Goal: Task Accomplishment & Management: Use online tool/utility

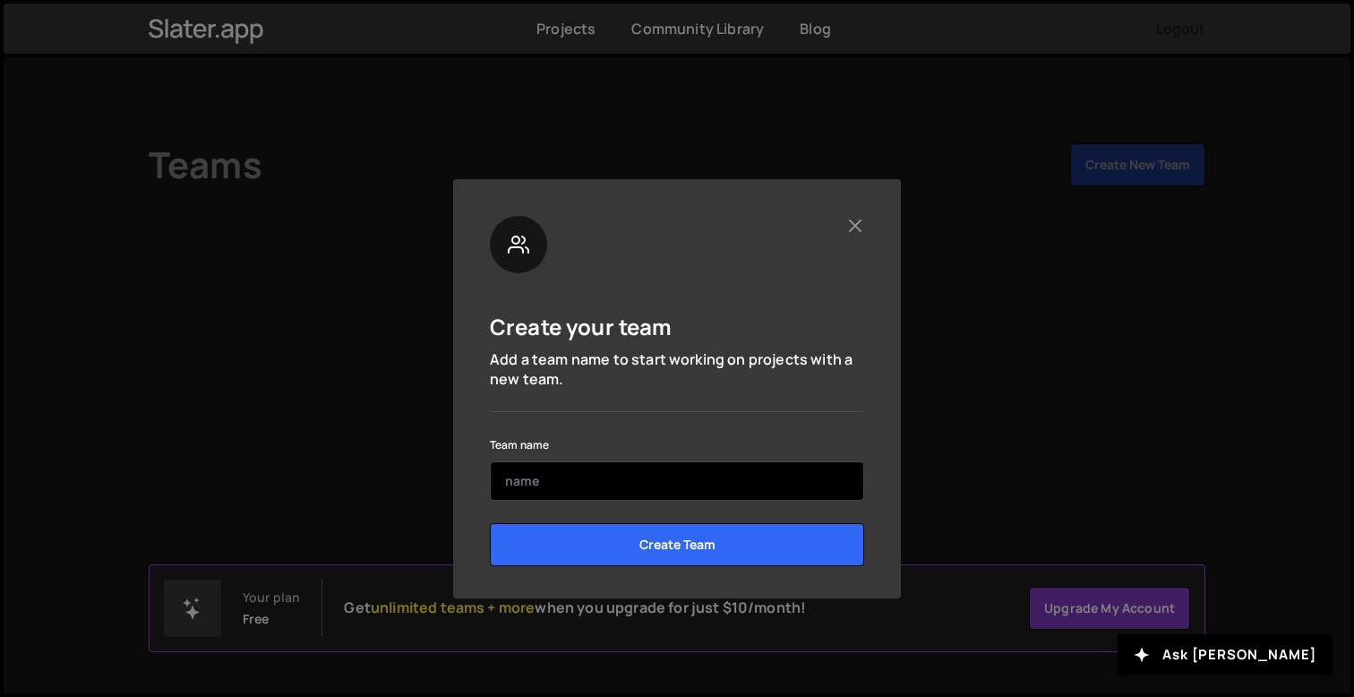
click at [703, 485] on input "text" at bounding box center [677, 480] width 374 height 39
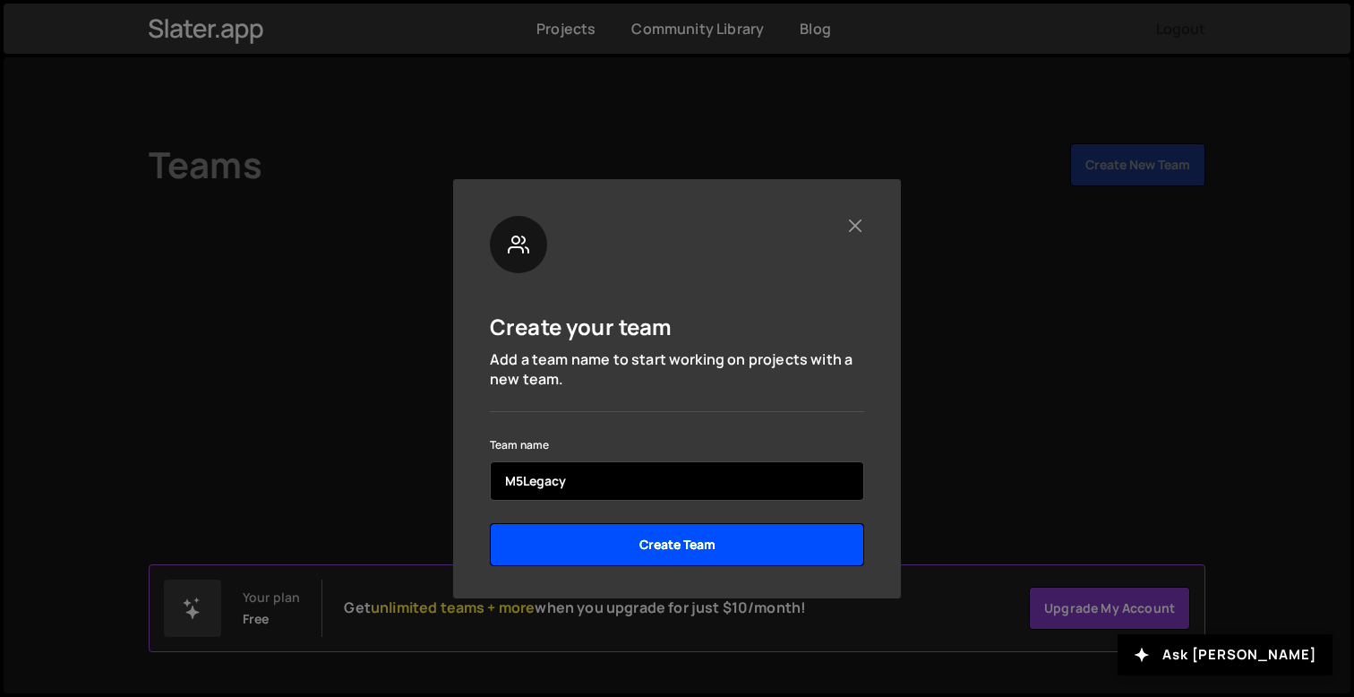
type input "M5Legacy"
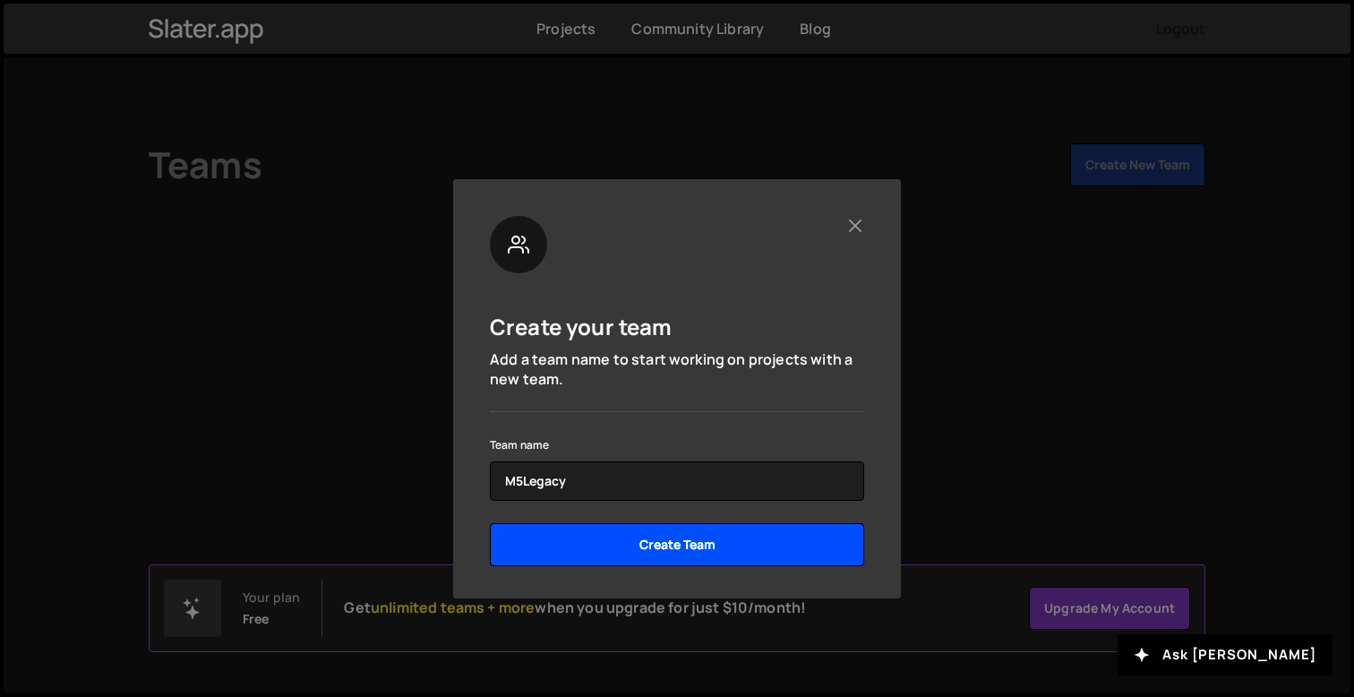
click at [715, 536] on input "Create Team" at bounding box center [677, 544] width 374 height 43
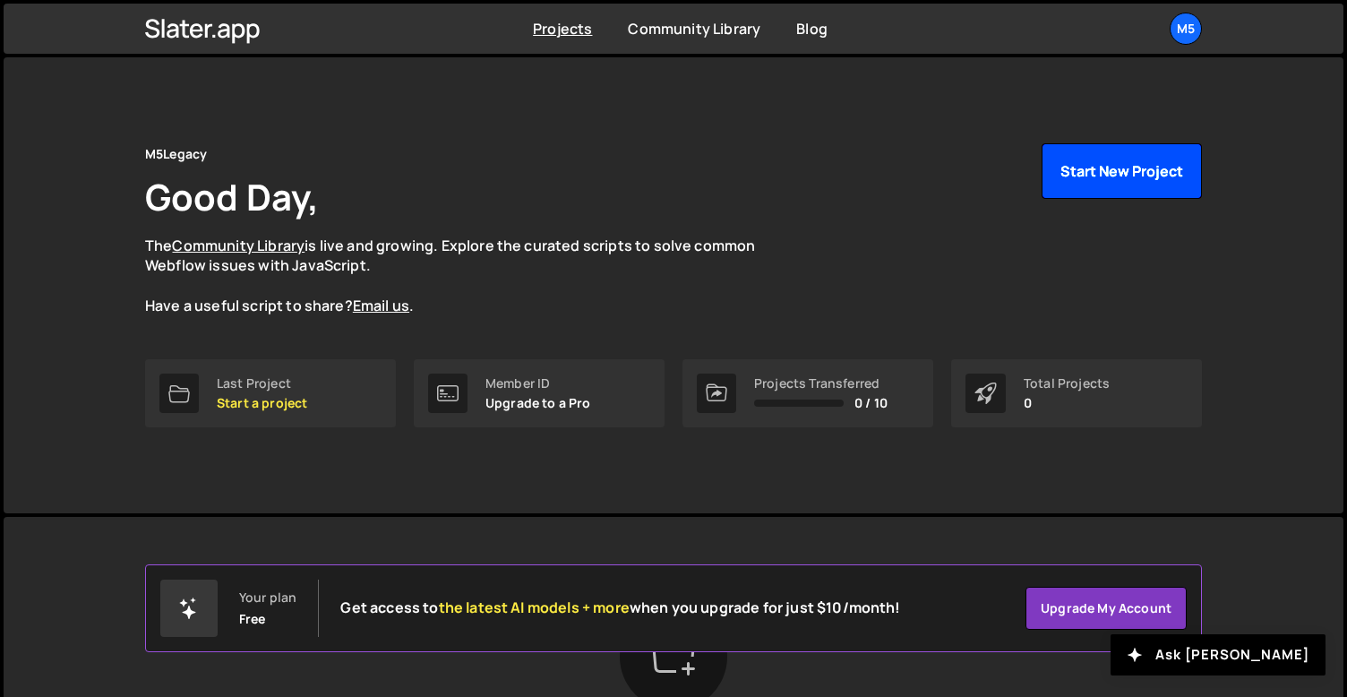
click at [1096, 171] on button "Start New Project" at bounding box center [1121, 171] width 160 height 56
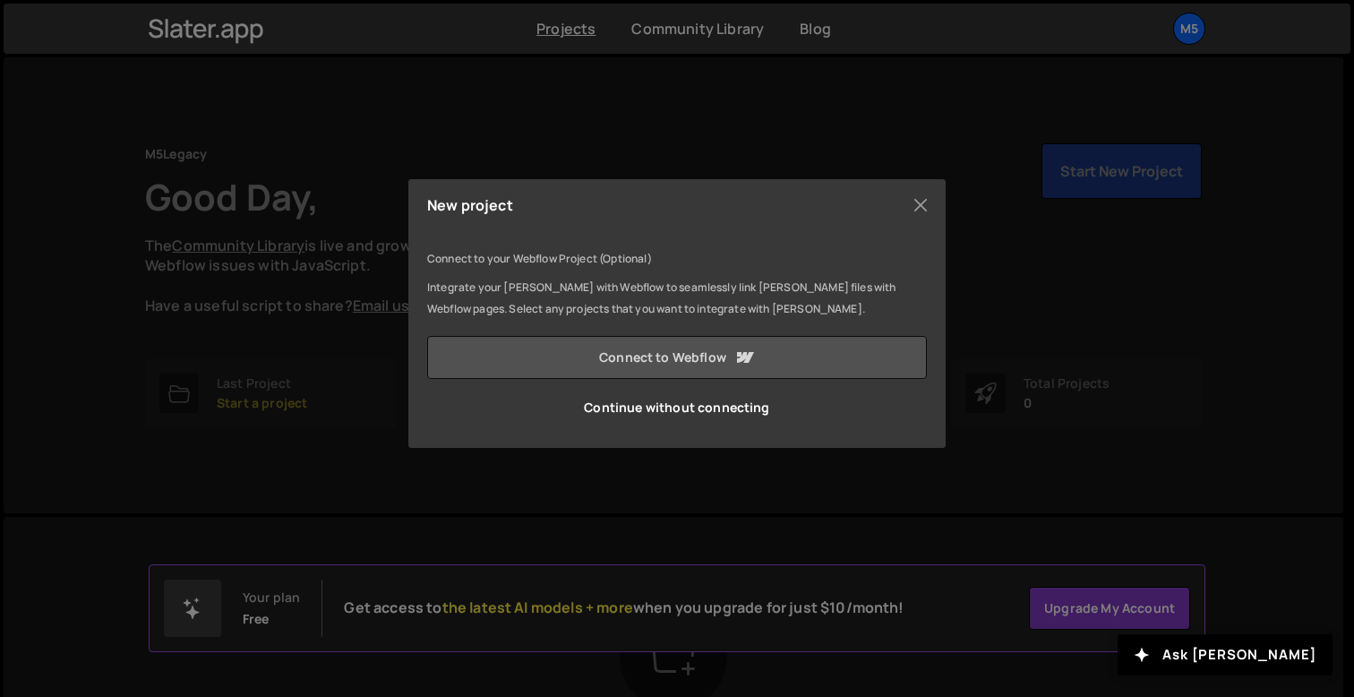
click at [788, 361] on link "Connect to Webflow" at bounding box center [677, 357] width 500 height 43
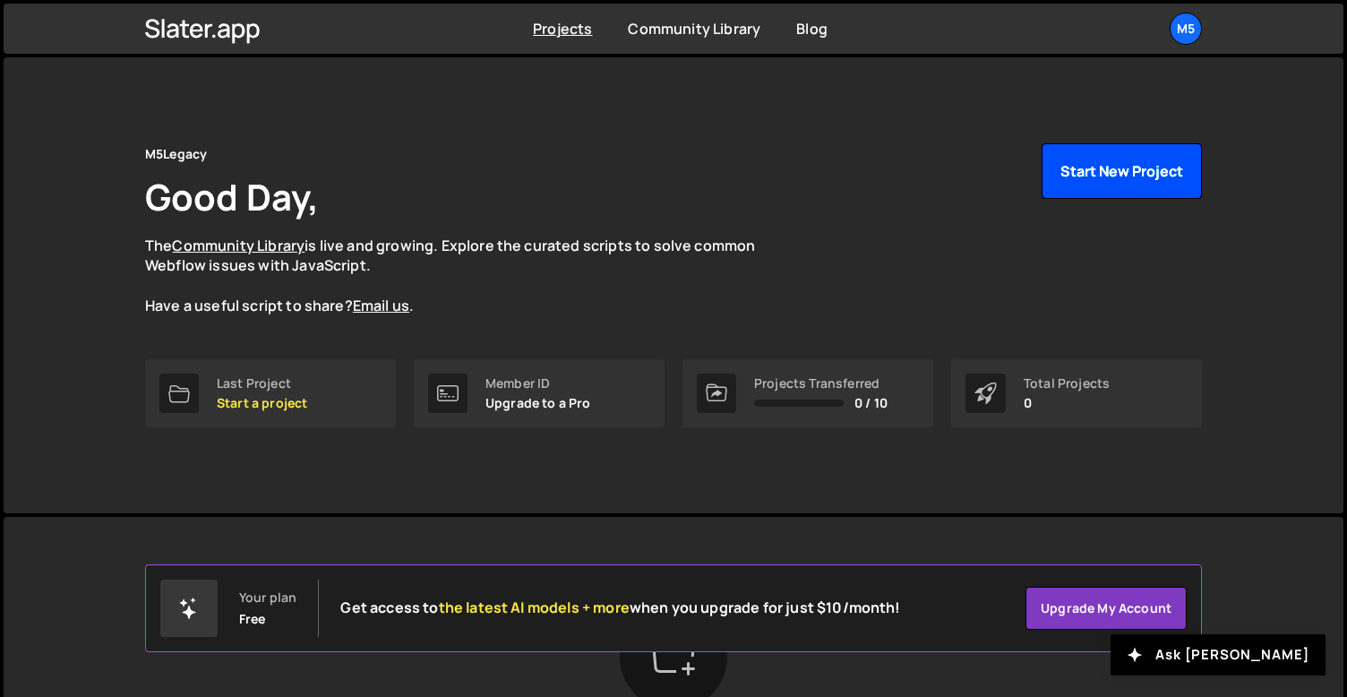
click at [1135, 168] on button "Start New Project" at bounding box center [1121, 171] width 160 height 56
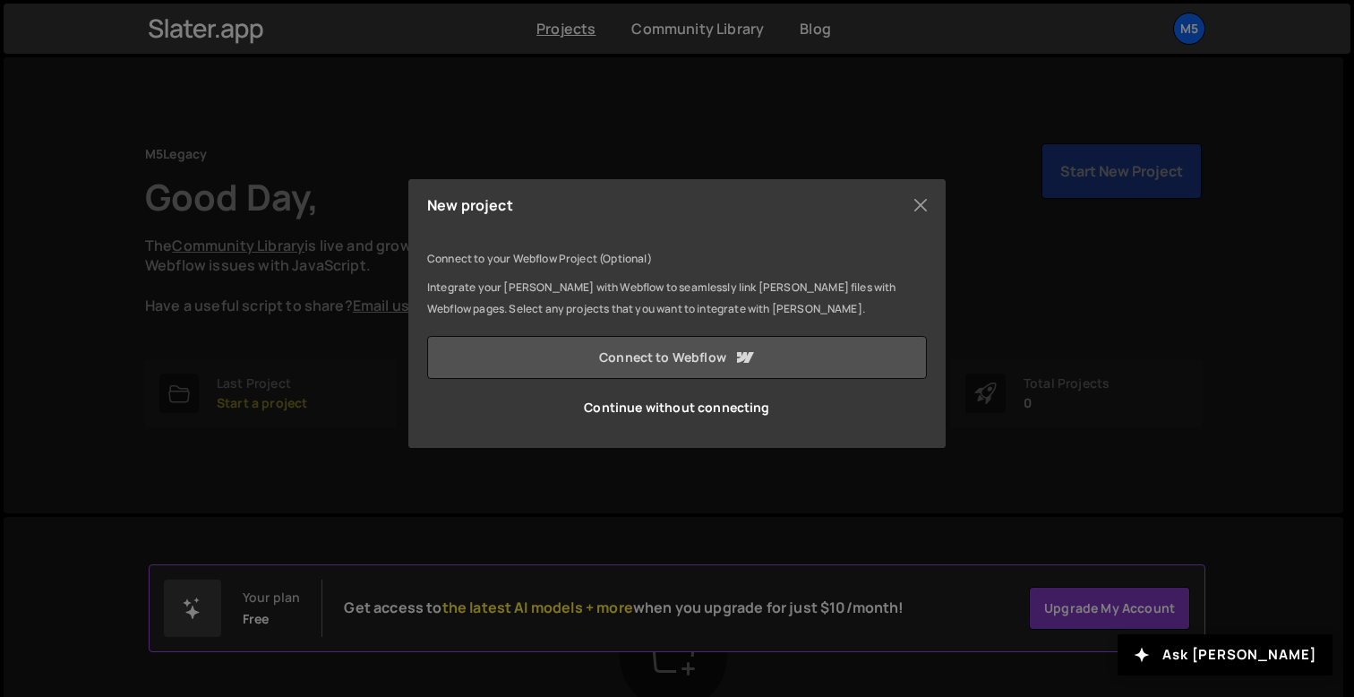
click at [698, 362] on link "Connect to Webflow" at bounding box center [677, 357] width 500 height 43
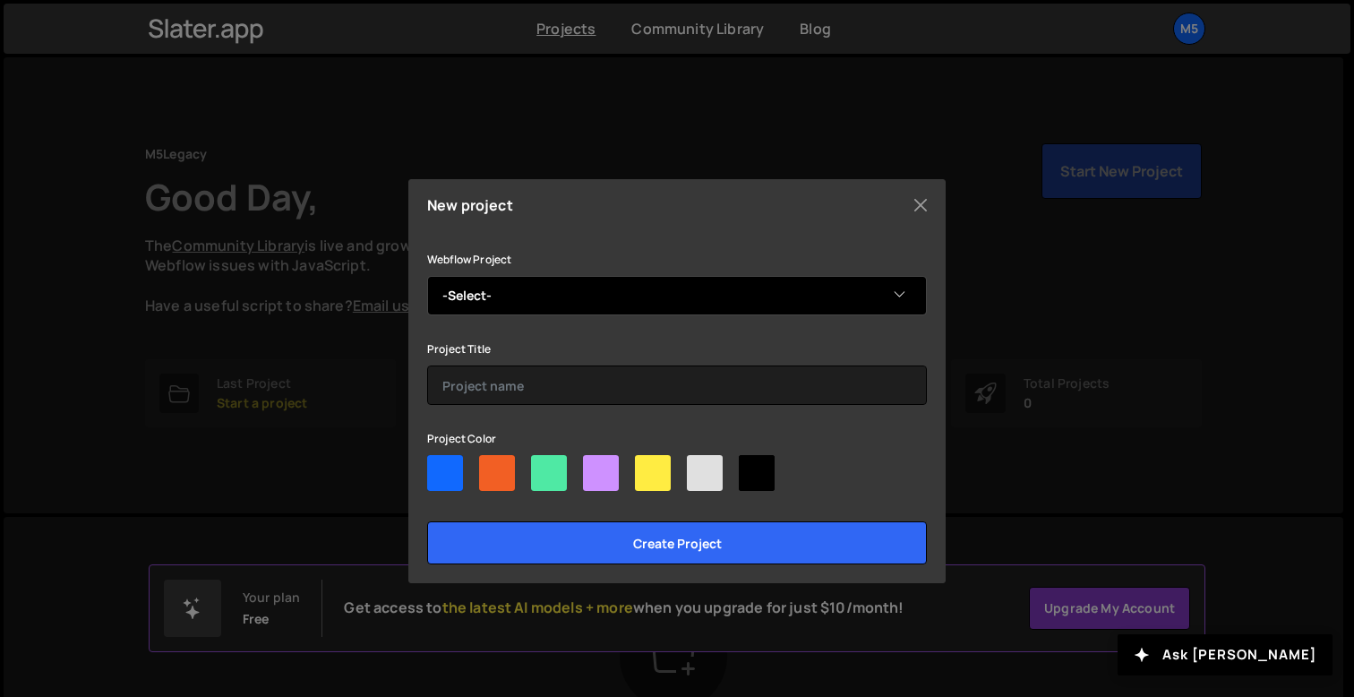
click at [719, 303] on select "-Select- M5Legacy" at bounding box center [677, 295] width 500 height 39
select select "68b0241294798e1410ca8152"
click at [427, 276] on select "-Select- M5Legacy" at bounding box center [677, 295] width 500 height 39
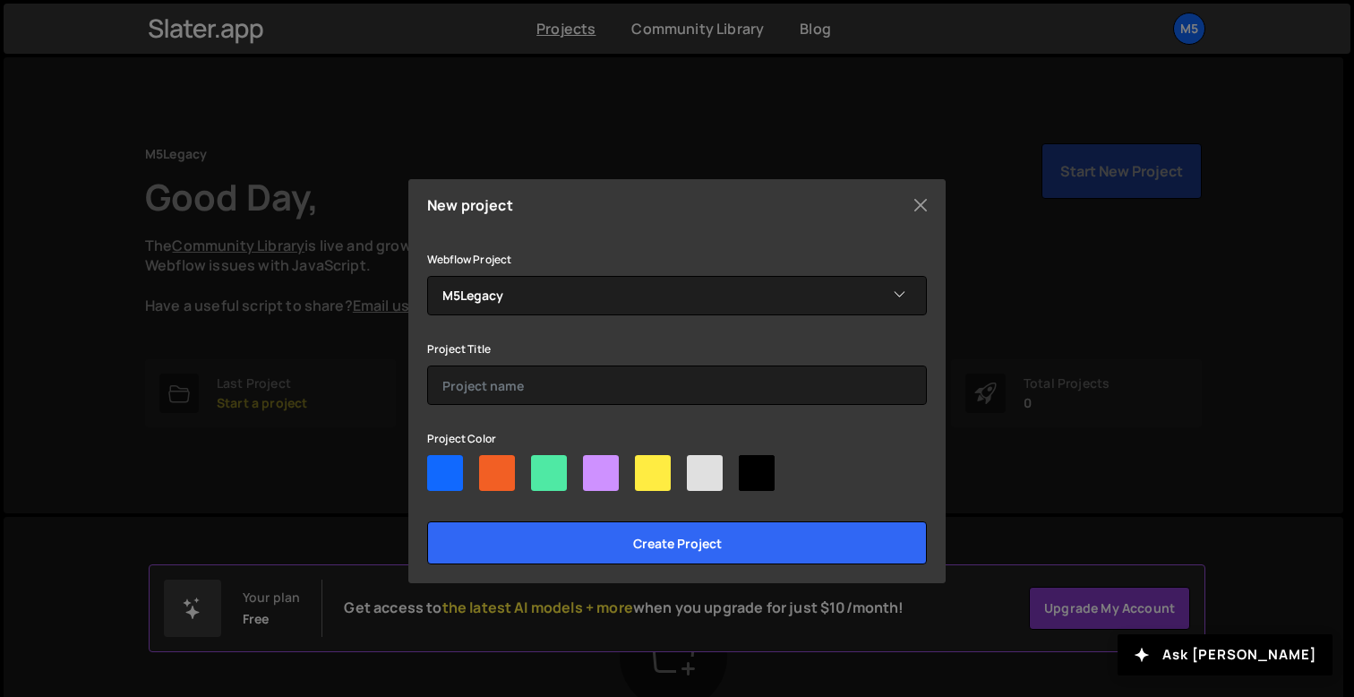
click at [465, 467] on div at bounding box center [677, 476] width 500 height 43
click at [453, 471] on div at bounding box center [445, 473] width 36 height 36
click at [439, 467] on input"] "radio" at bounding box center [433, 461] width 12 height 12
radio input"] "true"
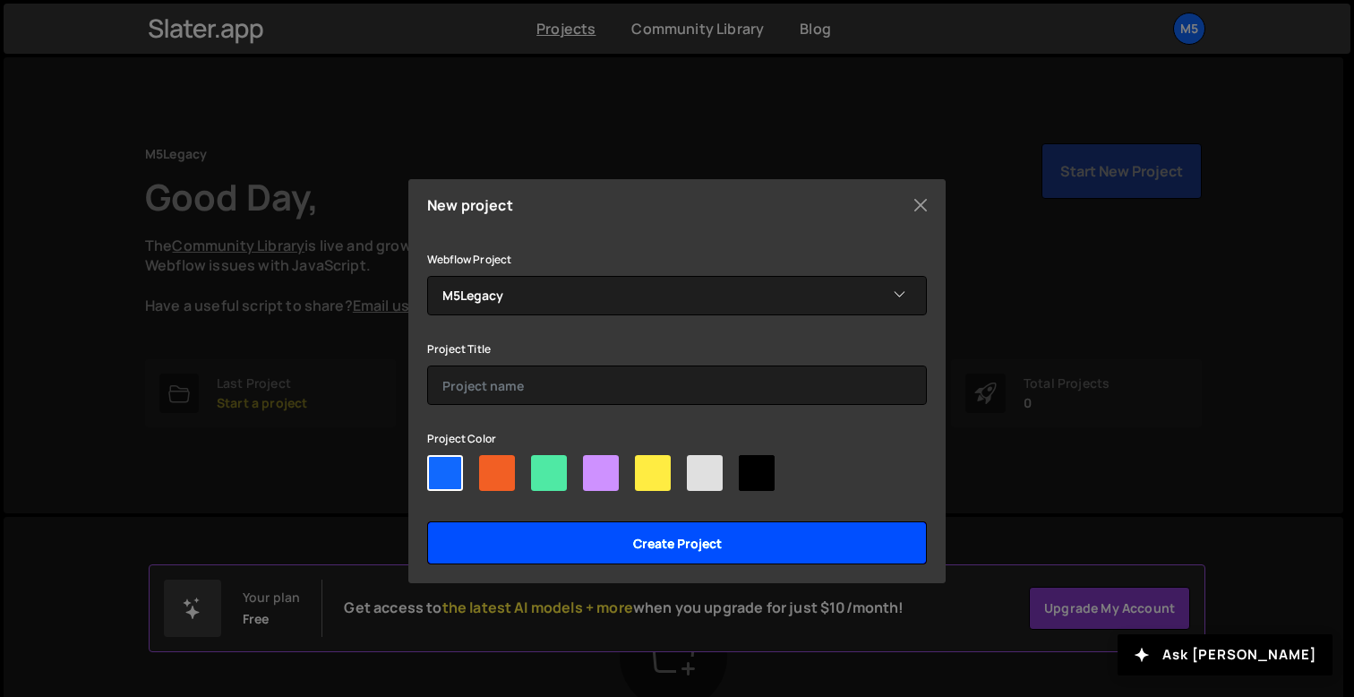
click at [611, 548] on input "Create project" at bounding box center [677, 542] width 500 height 43
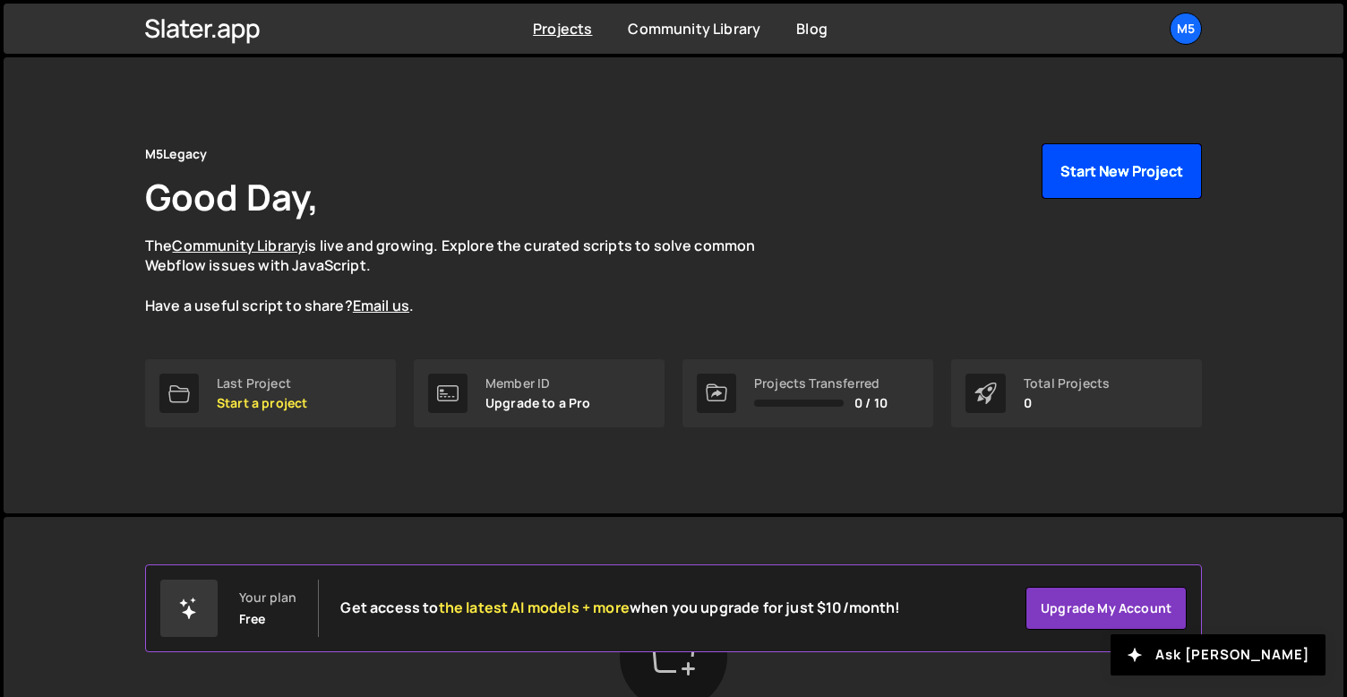
click at [1101, 184] on button "Start New Project" at bounding box center [1121, 171] width 160 height 56
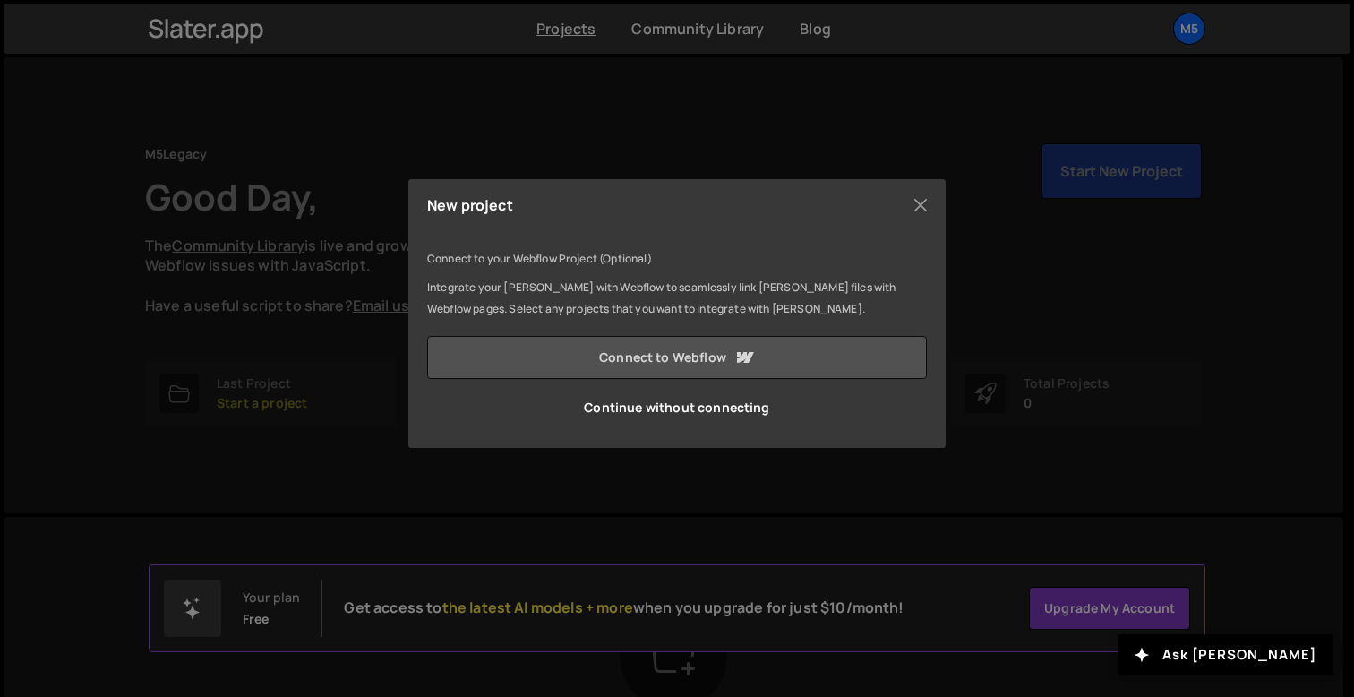
click at [692, 347] on link "Connect to Webflow" at bounding box center [677, 357] width 500 height 43
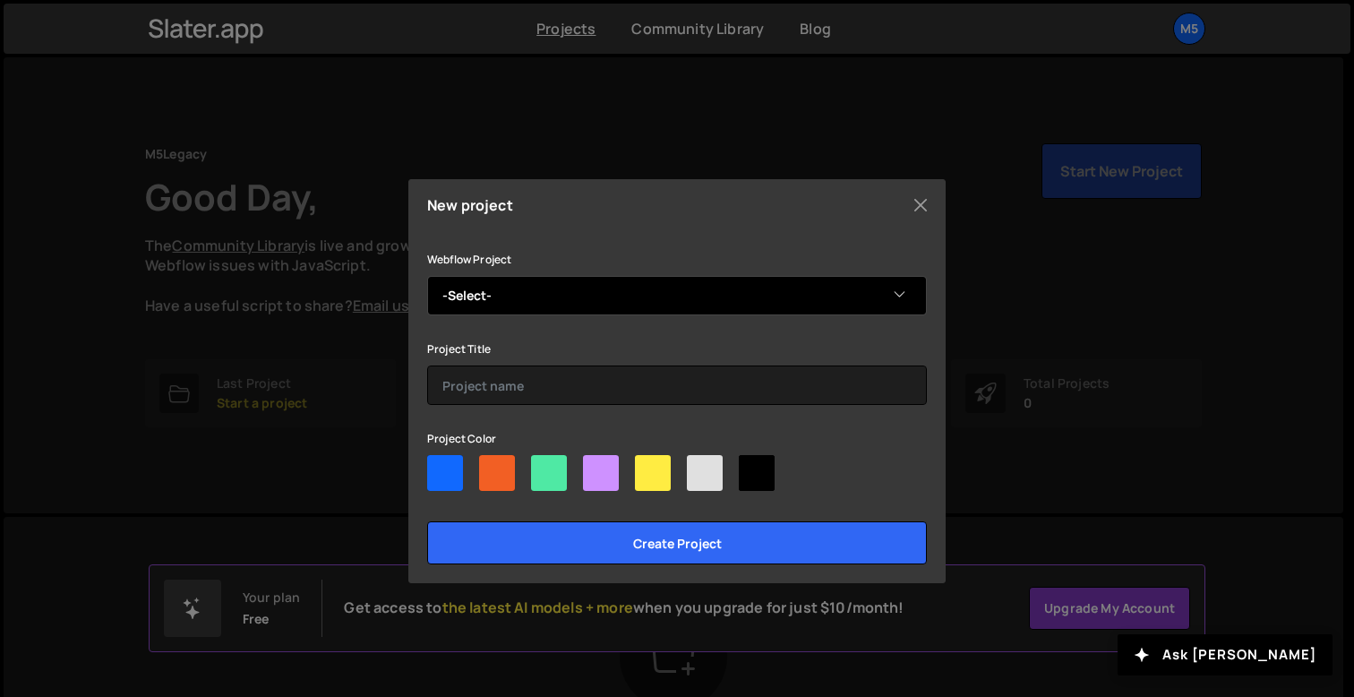
click at [719, 302] on select "-Select- M5Legacy" at bounding box center [677, 295] width 500 height 39
select select "68b0241294798e1410ca8152"
click at [427, 276] on select "-Select- M5Legacy" at bounding box center [677, 295] width 500 height 39
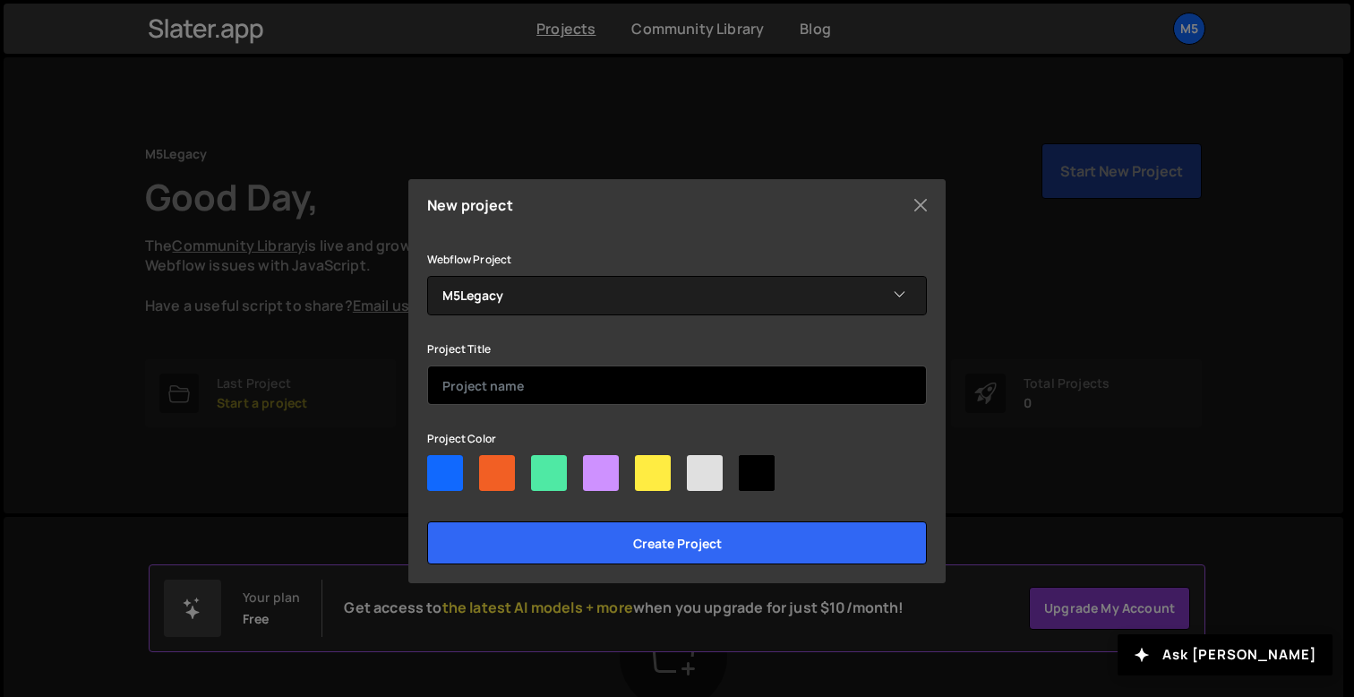
click at [600, 388] on input "text" at bounding box center [677, 384] width 500 height 39
type input "M5Legacy"
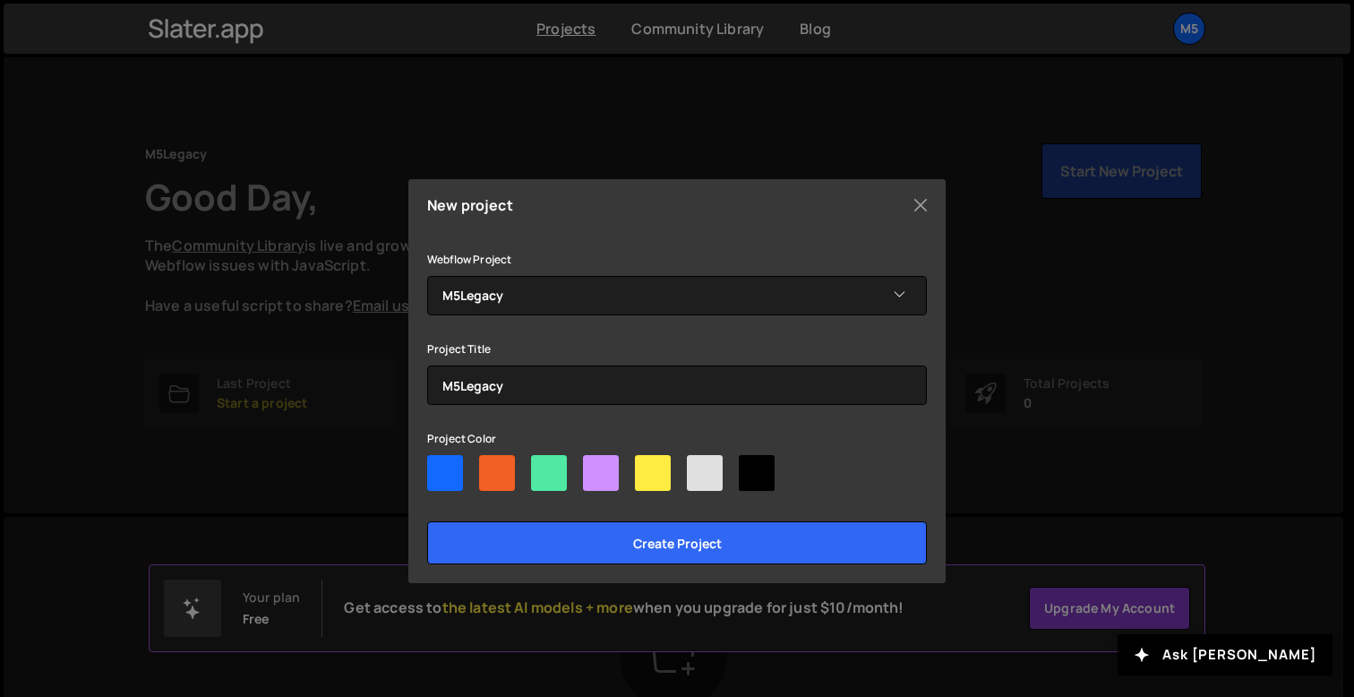
click at [465, 493] on div at bounding box center [677, 476] width 500 height 43
click at [452, 478] on div at bounding box center [445, 473] width 36 height 36
click at [439, 467] on input"] "radio" at bounding box center [433, 461] width 12 height 12
radio input"] "true"
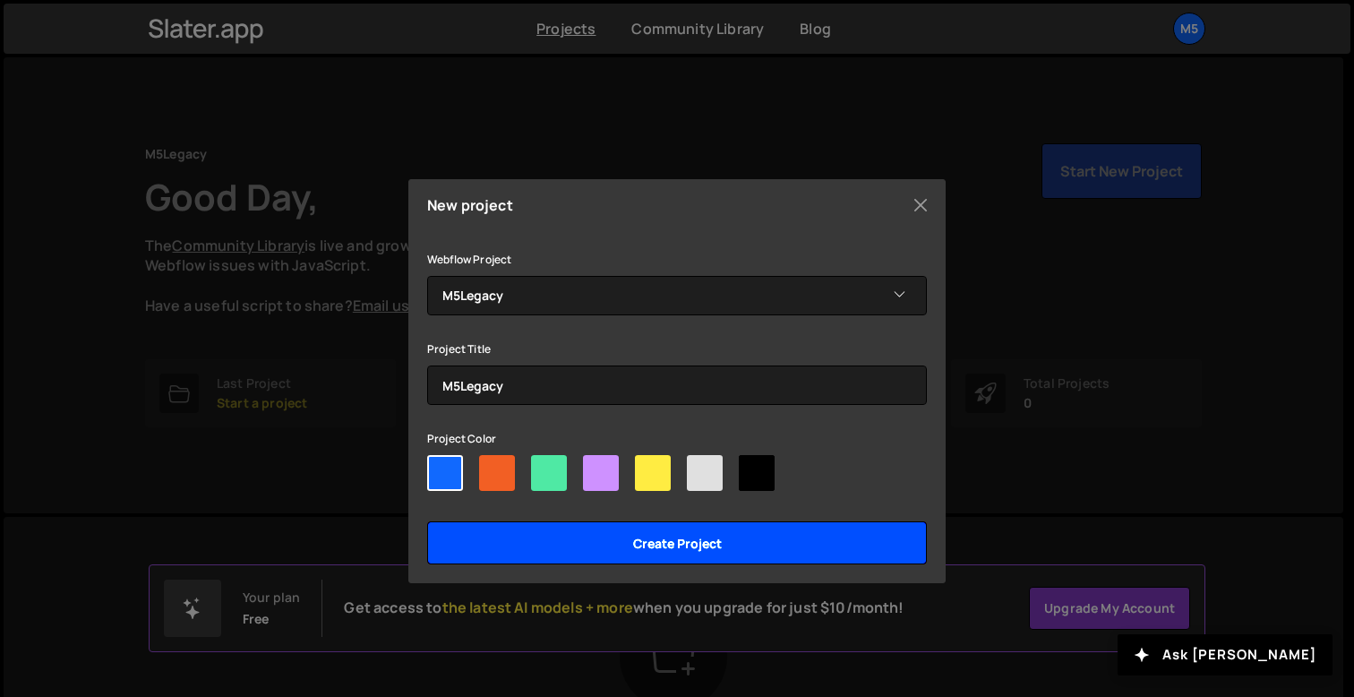
click at [545, 521] on input "Create project" at bounding box center [677, 542] width 500 height 43
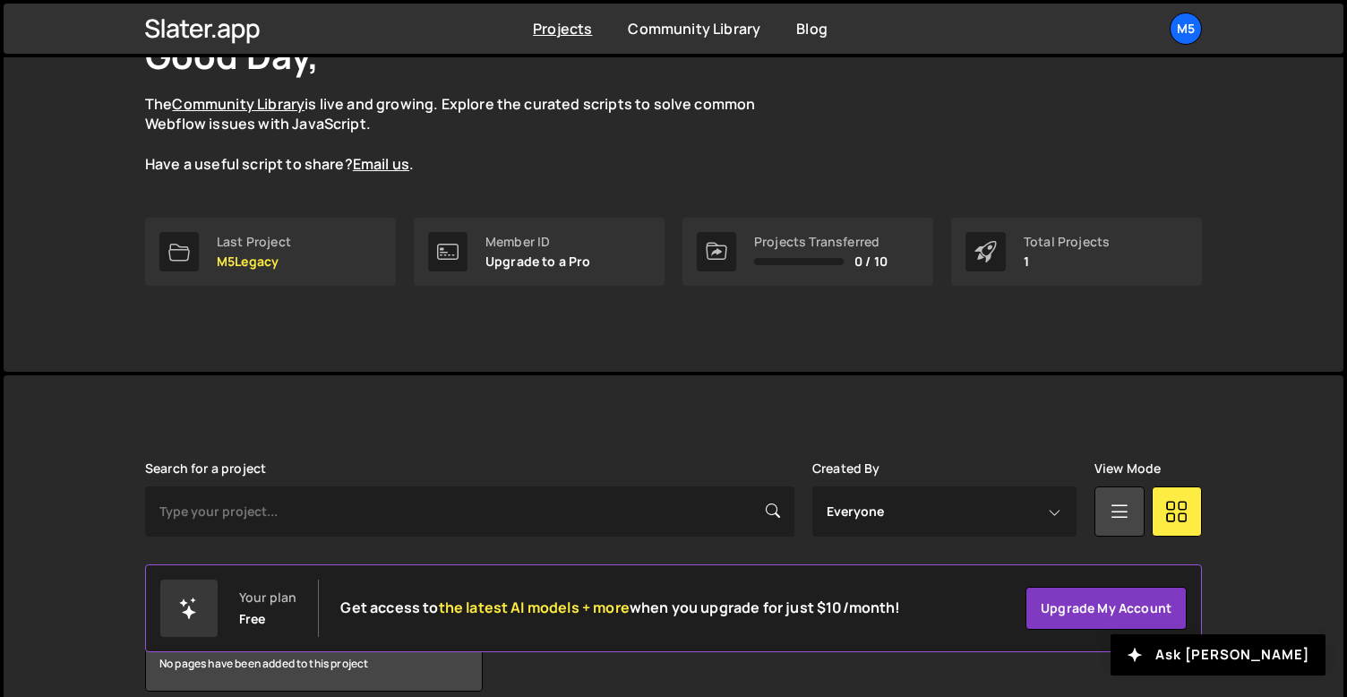
scroll to position [225, 0]
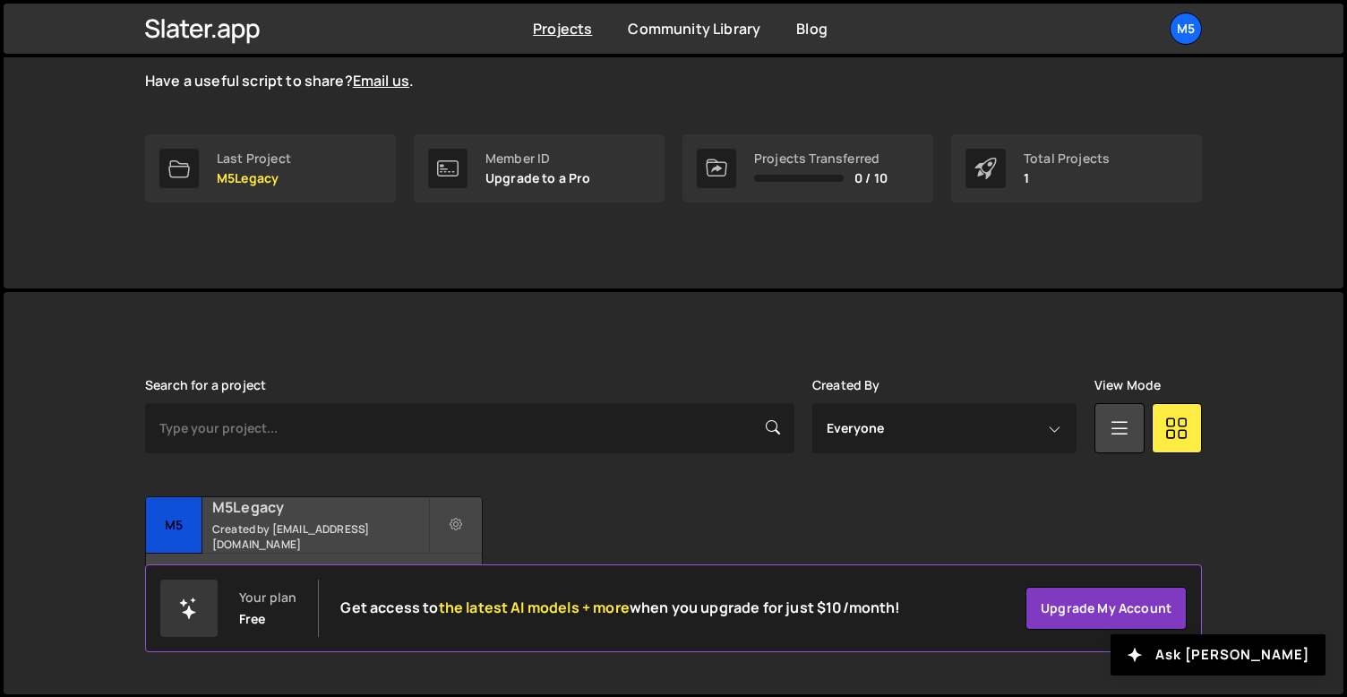
click at [351, 510] on h2 "M5Legacy" at bounding box center [320, 507] width 216 height 20
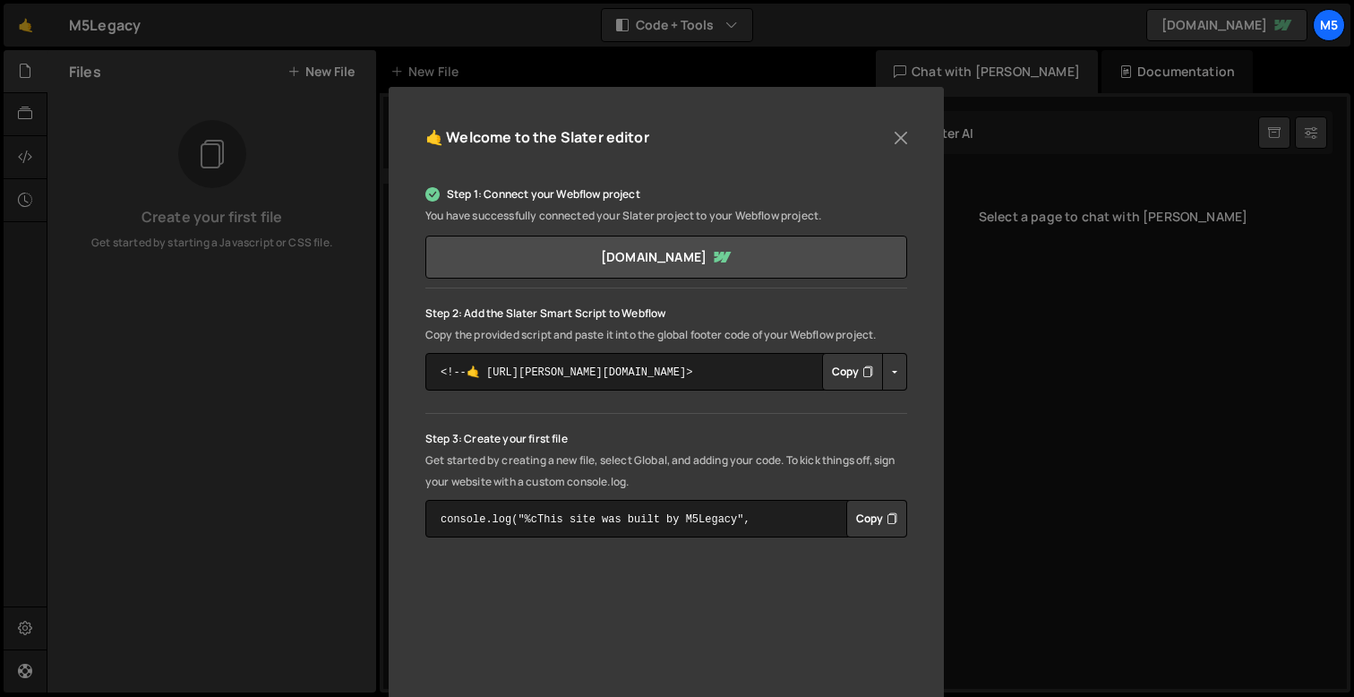
scroll to position [122, 0]
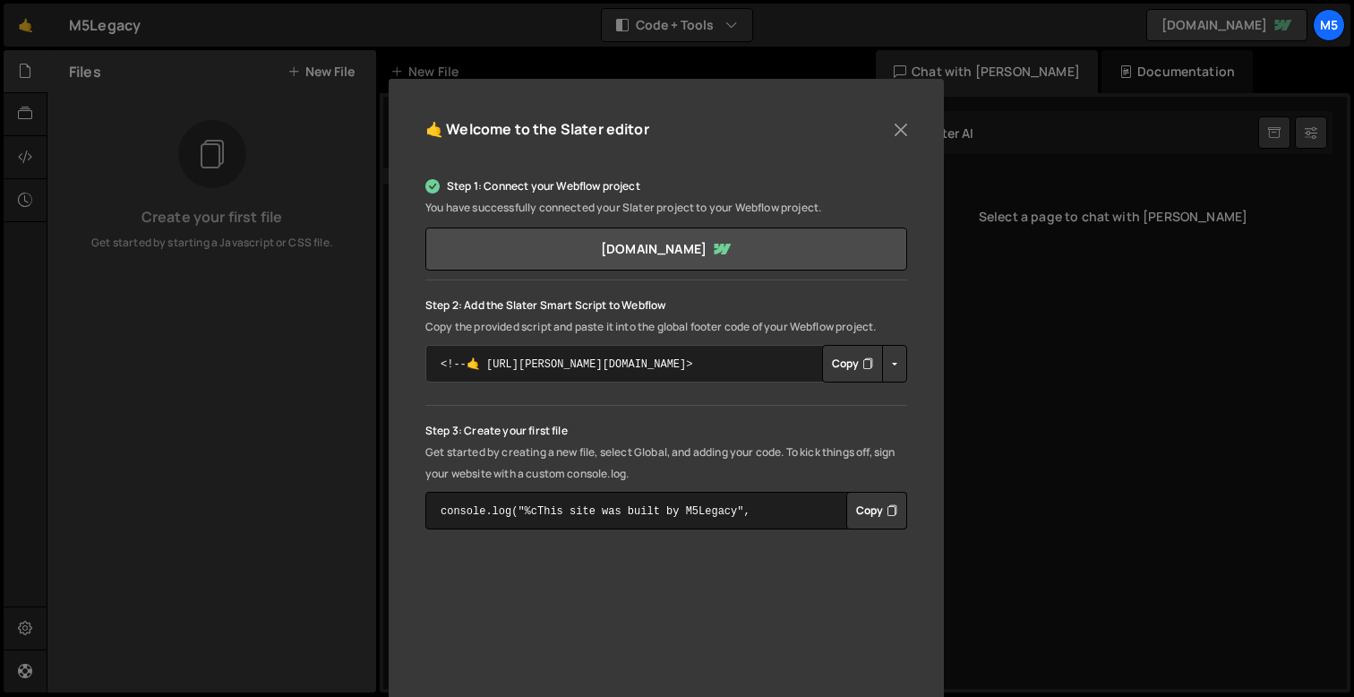
click at [722, 371] on textarea "<!--🤙 [URL][PERSON_NAME][DOMAIN_NAME]> <script>document.addEventListener("DOMCo…" at bounding box center [666, 364] width 482 height 38
click at [715, 406] on div "Step 1: Connect your Webflow project You have successfully connected your [PERS…" at bounding box center [666, 353] width 482 height 354
click at [767, 397] on div "Step 1: Connect your Webflow project You have successfully connected your [PERS…" at bounding box center [666, 353] width 482 height 354
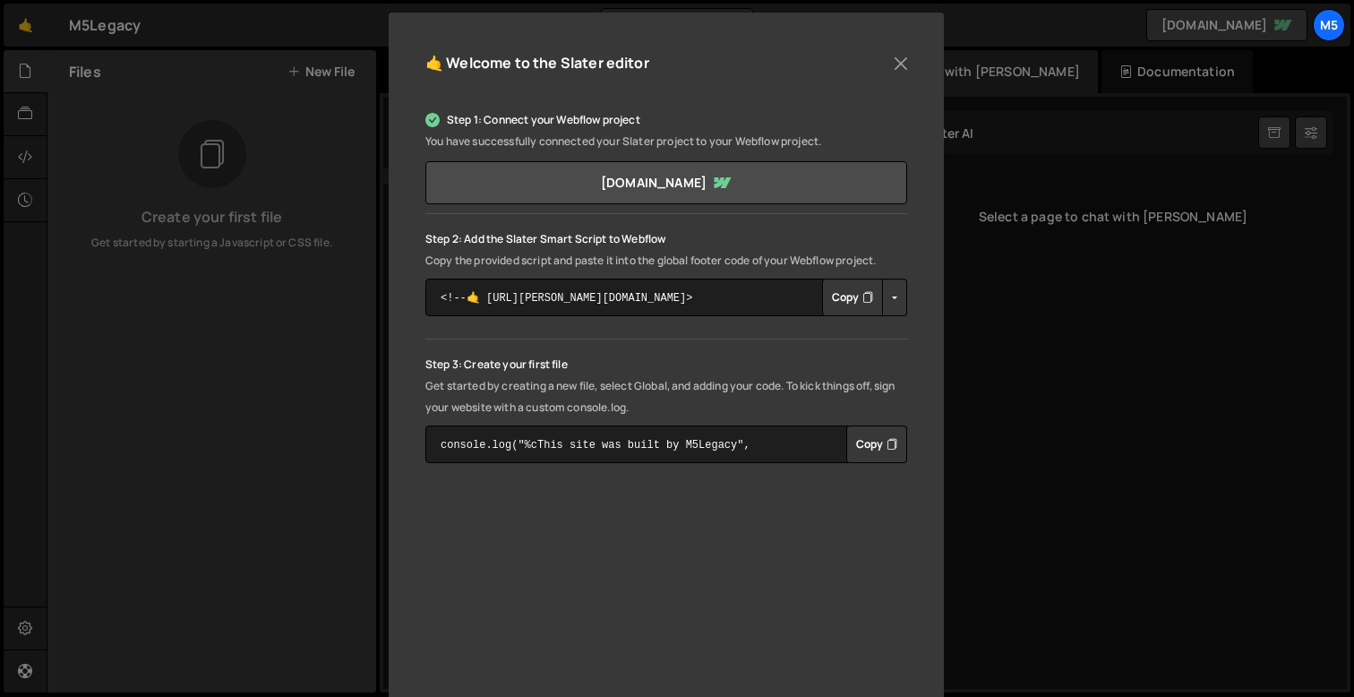
scroll to position [190, 0]
click at [835, 303] on button "Copy" at bounding box center [852, 296] width 61 height 38
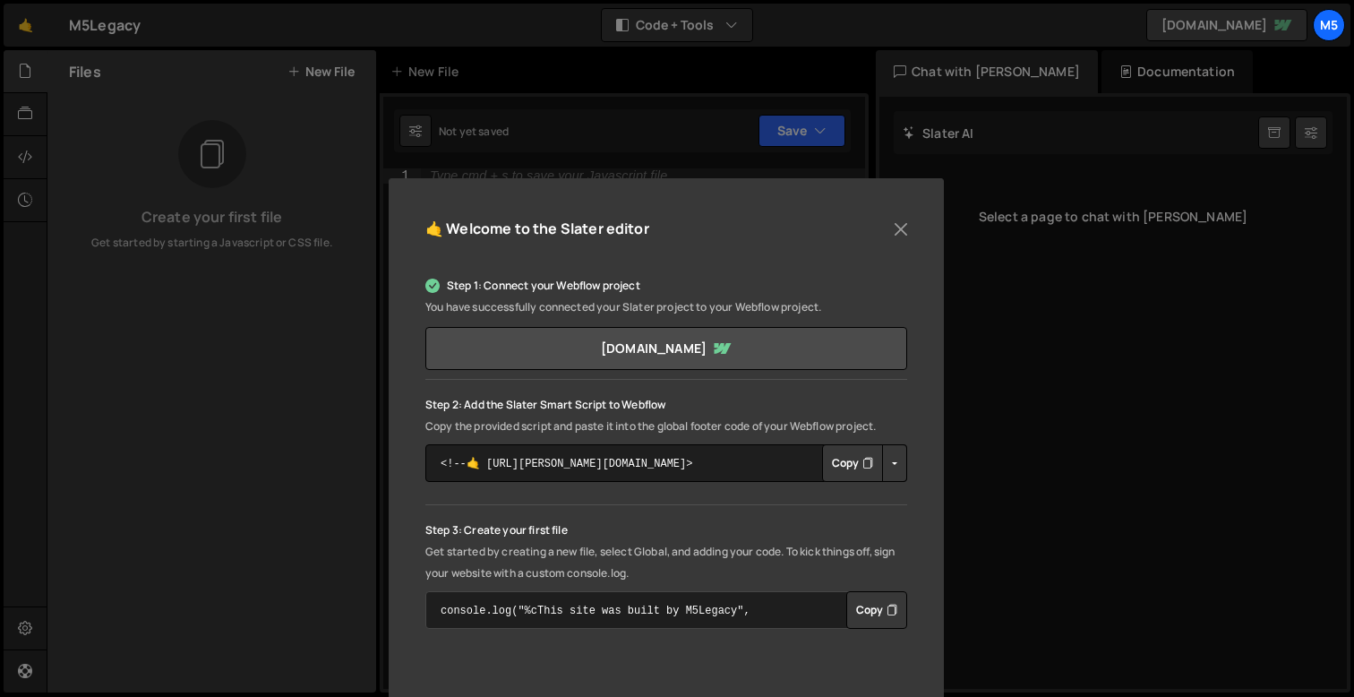
scroll to position [0, 0]
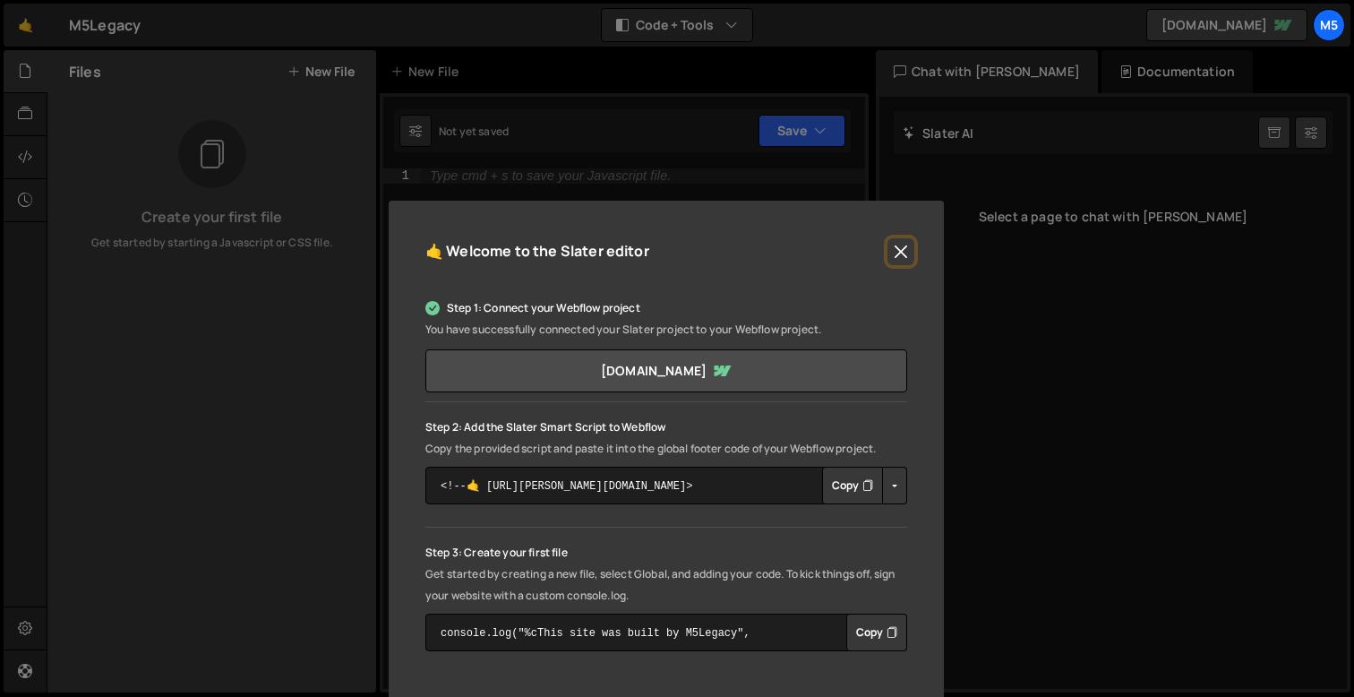
click at [888, 244] on button "Close" at bounding box center [900, 251] width 27 height 27
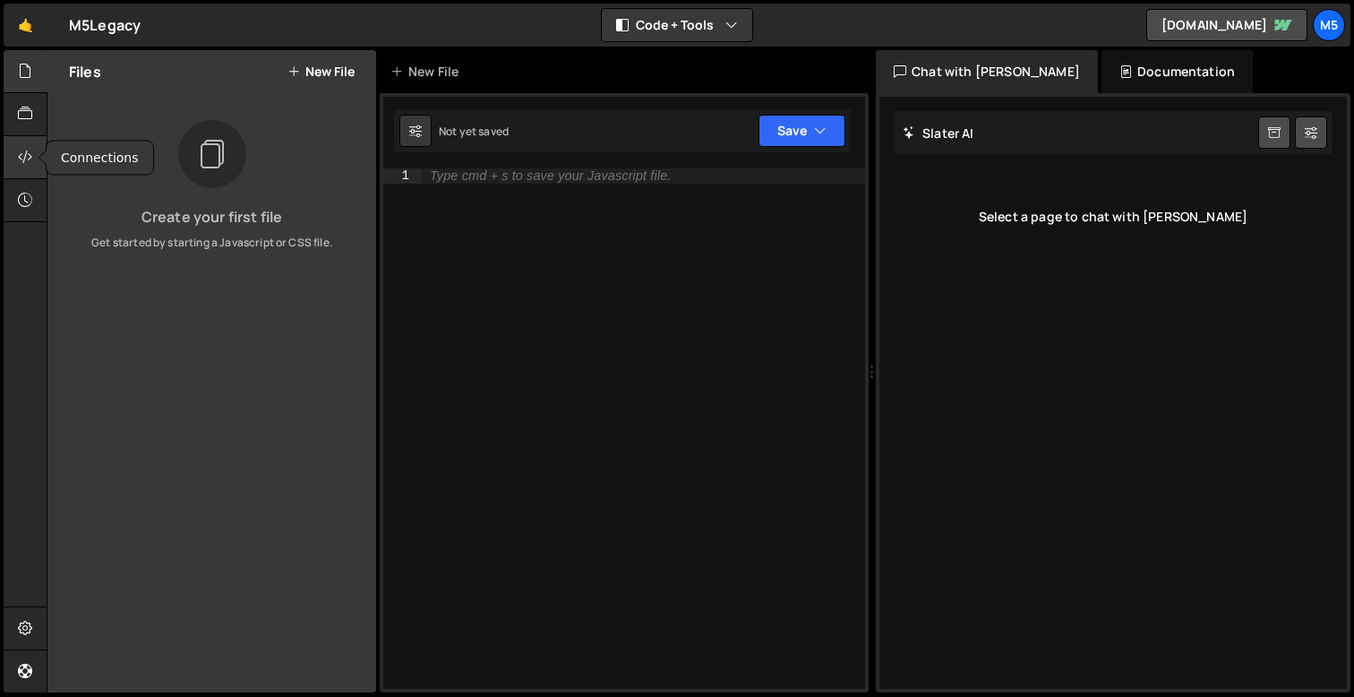
click at [29, 170] on div at bounding box center [26, 157] width 44 height 43
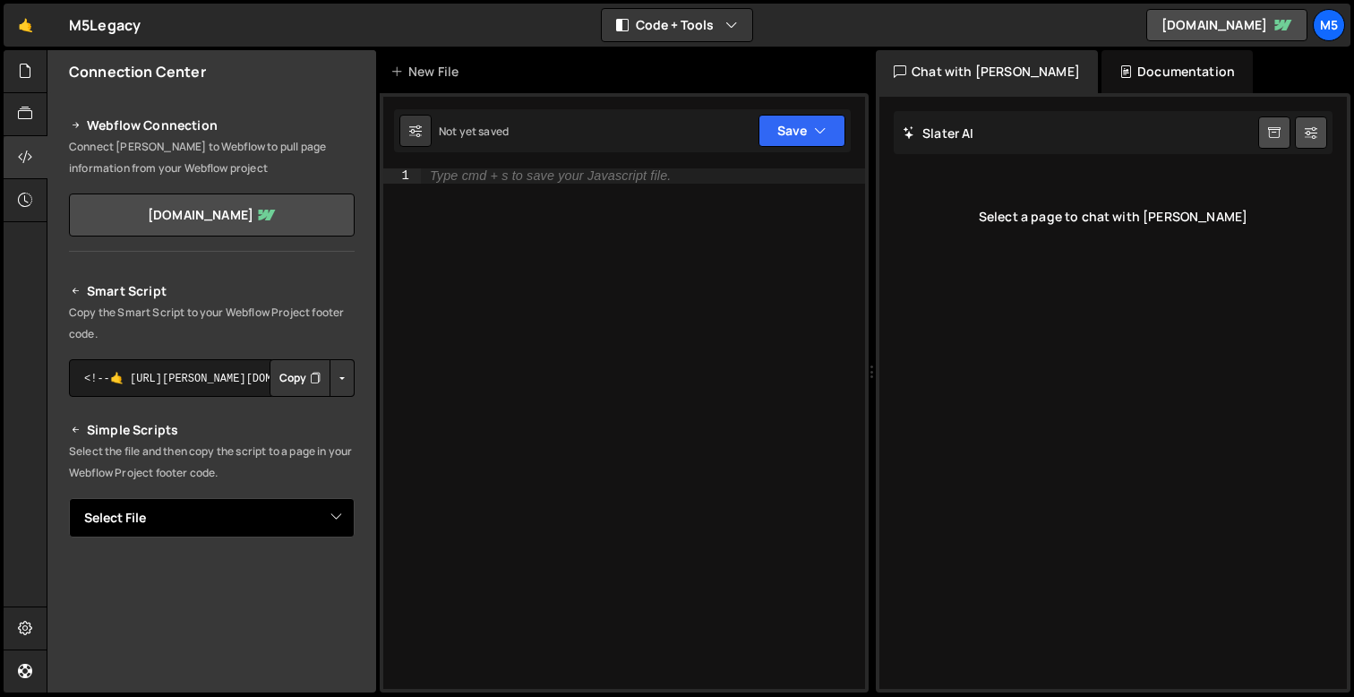
click at [229, 522] on select "Select File" at bounding box center [212, 517] width 286 height 39
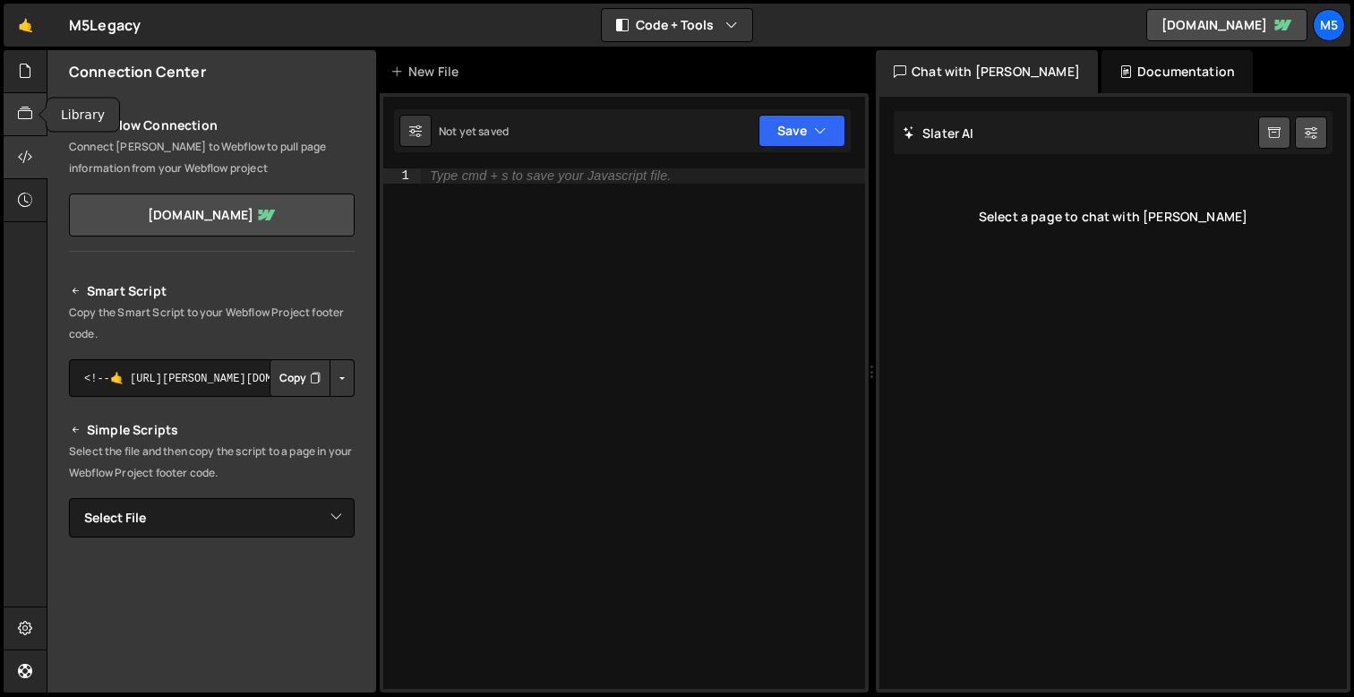
click at [26, 116] on icon at bounding box center [25, 114] width 14 height 20
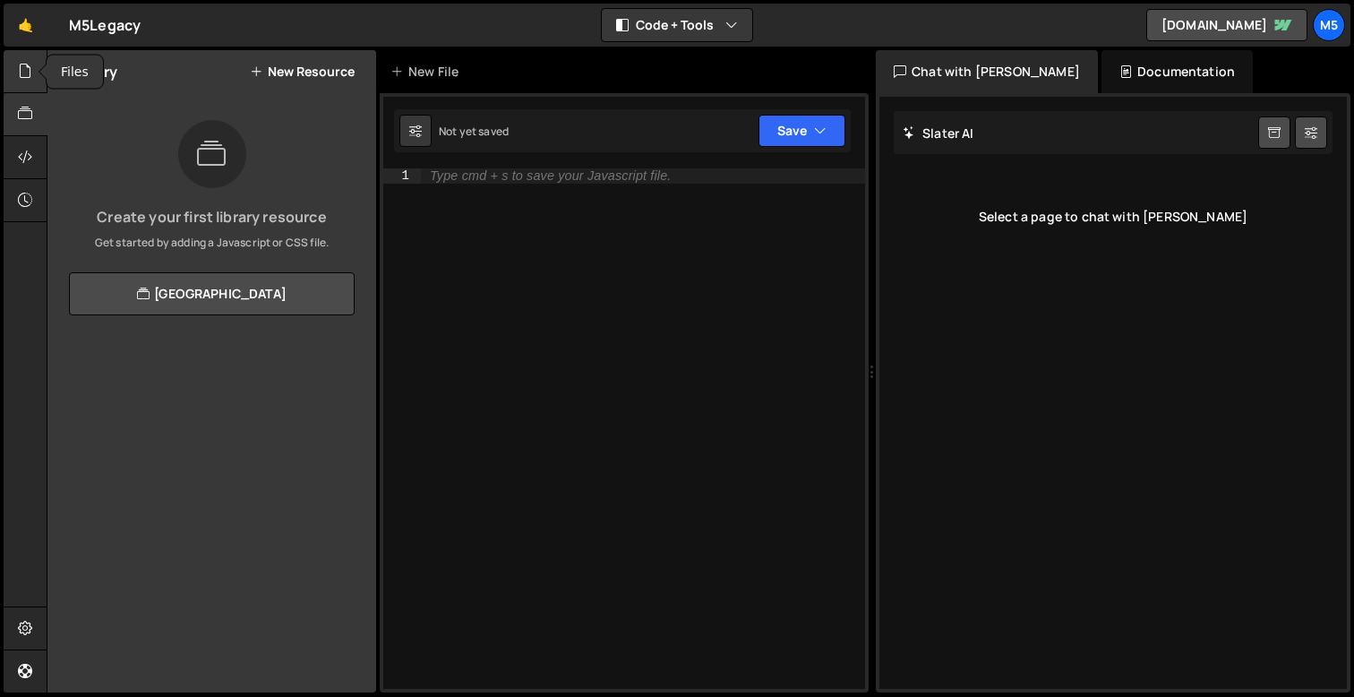
click at [26, 59] on div at bounding box center [26, 71] width 44 height 43
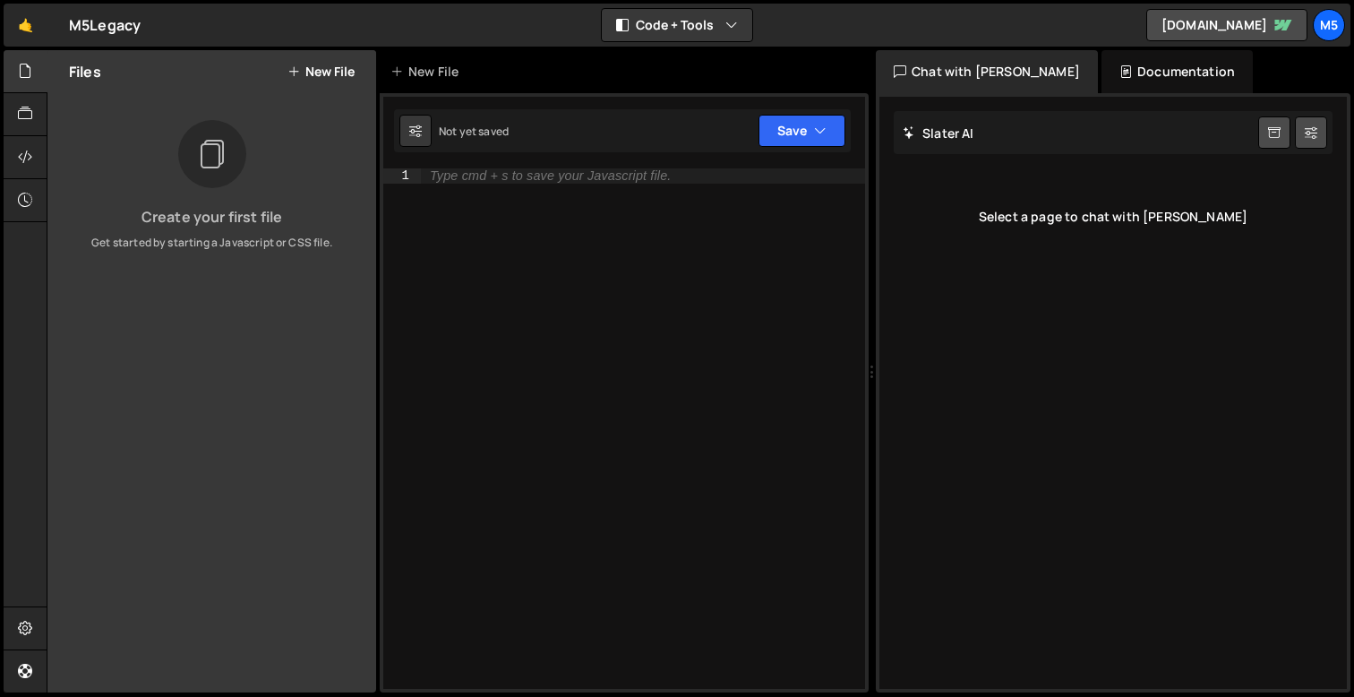
click at [302, 69] on button "New File" at bounding box center [320, 71] width 67 height 14
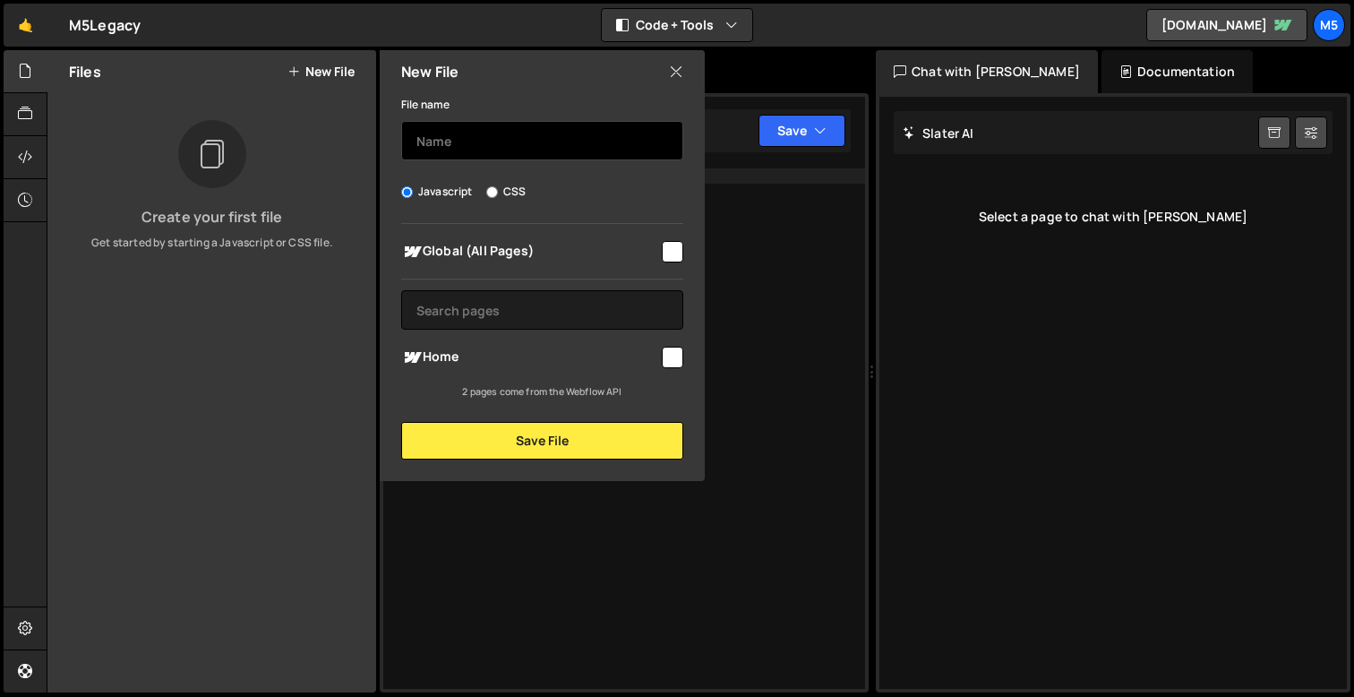
click at [439, 130] on input "text" at bounding box center [542, 140] width 282 height 39
type input "app.js"
click at [673, 347] on input "checkbox" at bounding box center [672, 357] width 21 height 21
checkbox input "true"
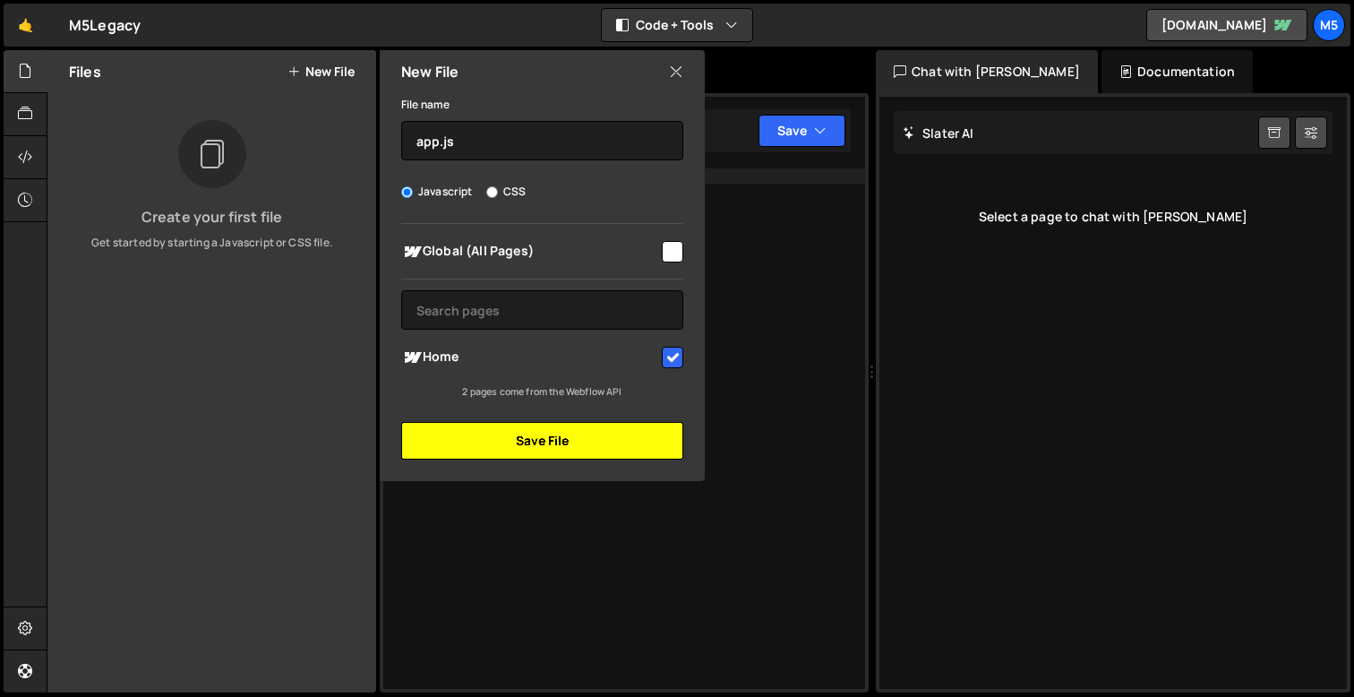
click at [543, 449] on button "Save File" at bounding box center [542, 441] width 282 height 38
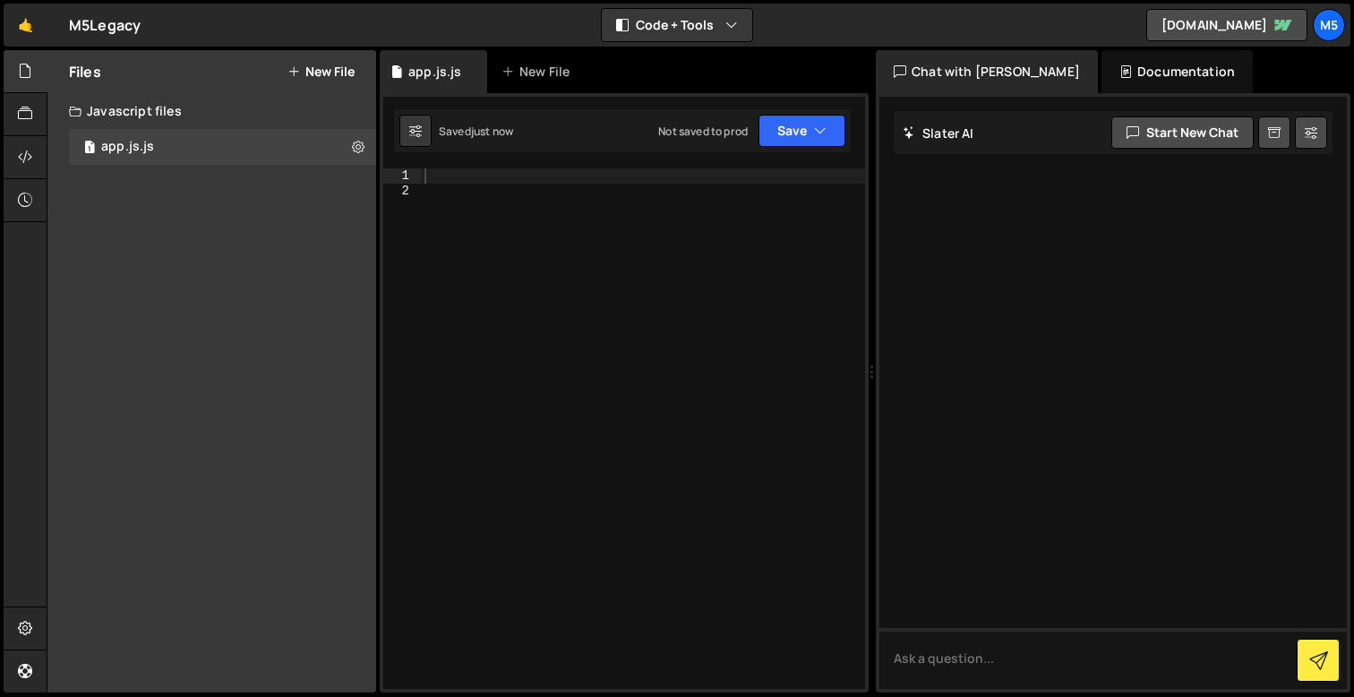
click at [535, 173] on div at bounding box center [643, 443] width 444 height 550
type textarea "console.log("hello from [PERSON_NAME]")"
click at [769, 142] on button "Save" at bounding box center [801, 131] width 87 height 32
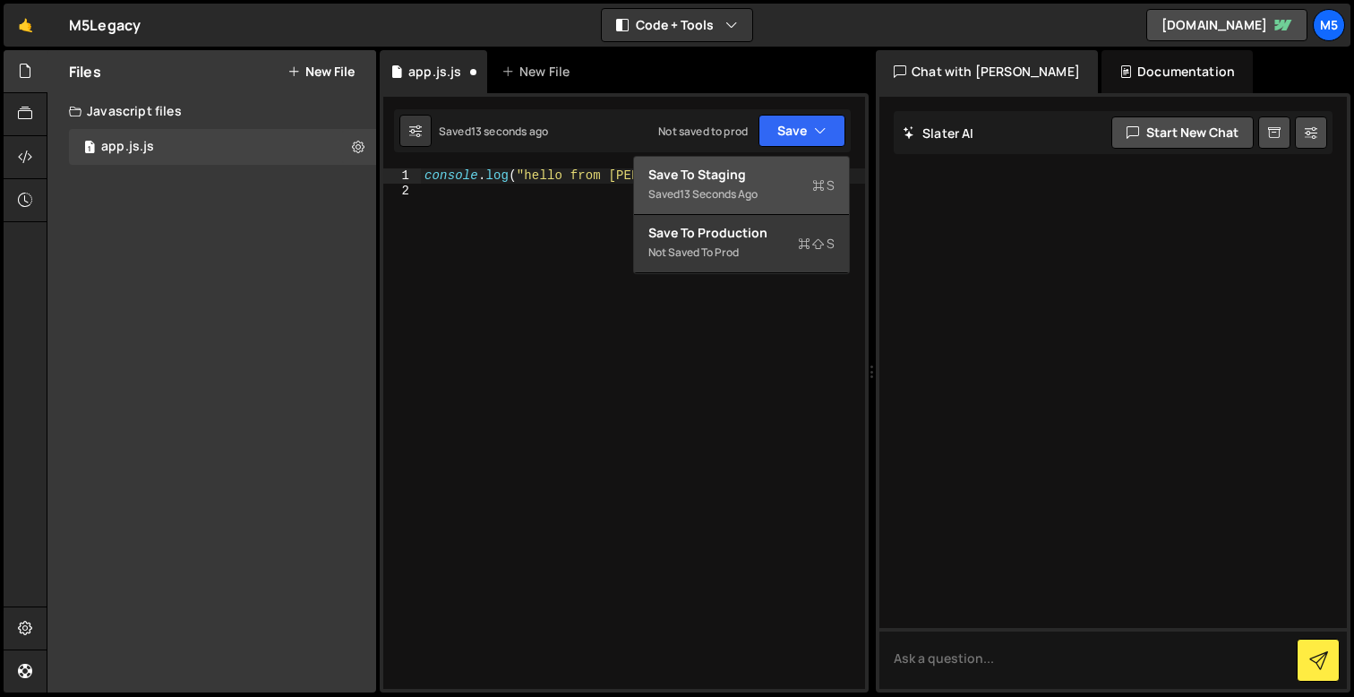
click at [759, 184] on div "Saved 13 seconds ago" at bounding box center [741, 194] width 186 height 21
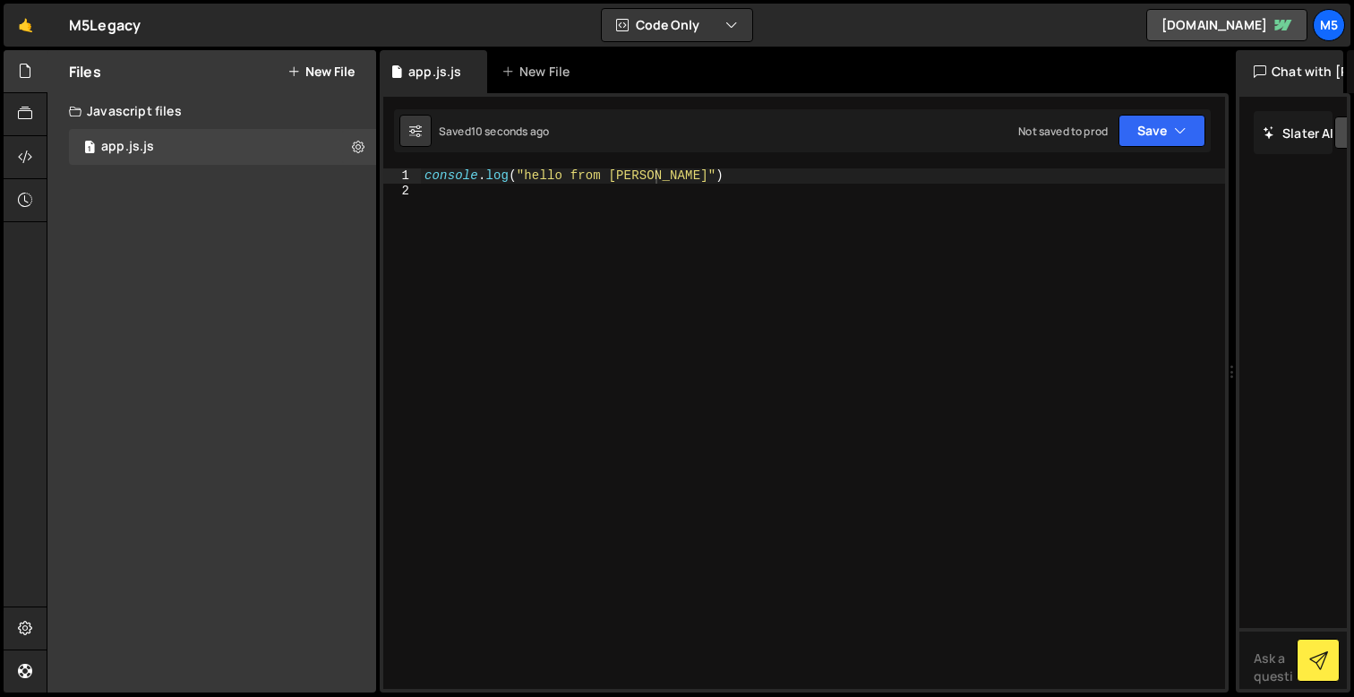
drag, startPoint x: 870, startPoint y: 237, endPoint x: 1221, endPoint y: 261, distance: 351.9
click at [1221, 261] on div "Files New File Create your first file Get started by starting a Javascript or C…" at bounding box center [700, 371] width 1307 height 643
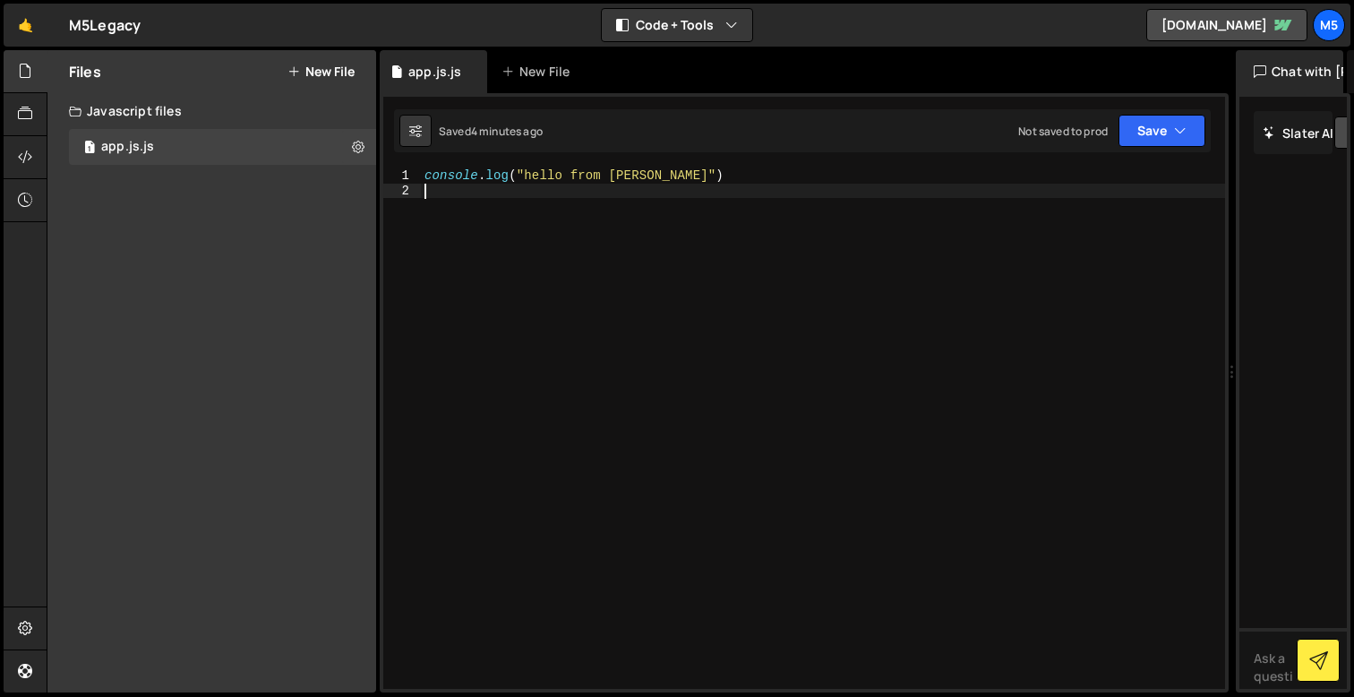
scroll to position [0, 0]
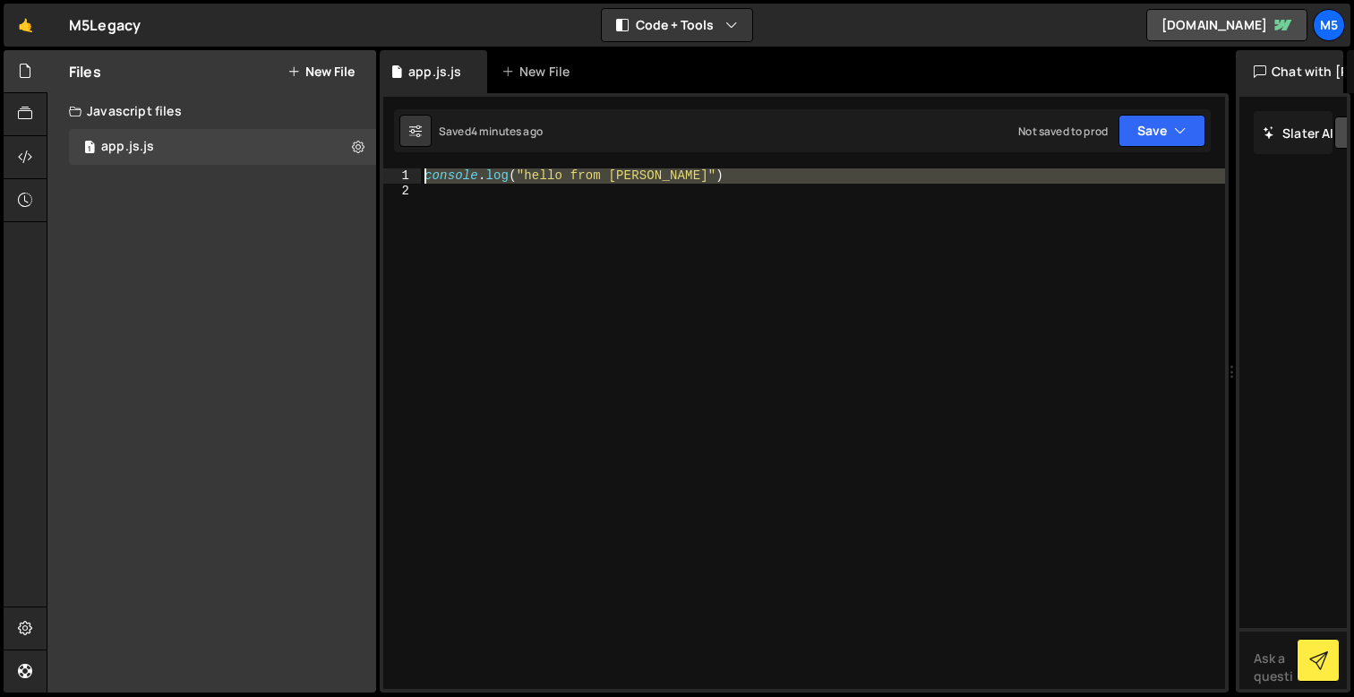
drag, startPoint x: 698, startPoint y: 189, endPoint x: 375, endPoint y: 168, distance: 323.0
click at [375, 168] on div "Files New File Create your first file Get started by starting a Javascript or C…" at bounding box center [700, 371] width 1307 height 643
paste textarea "});"
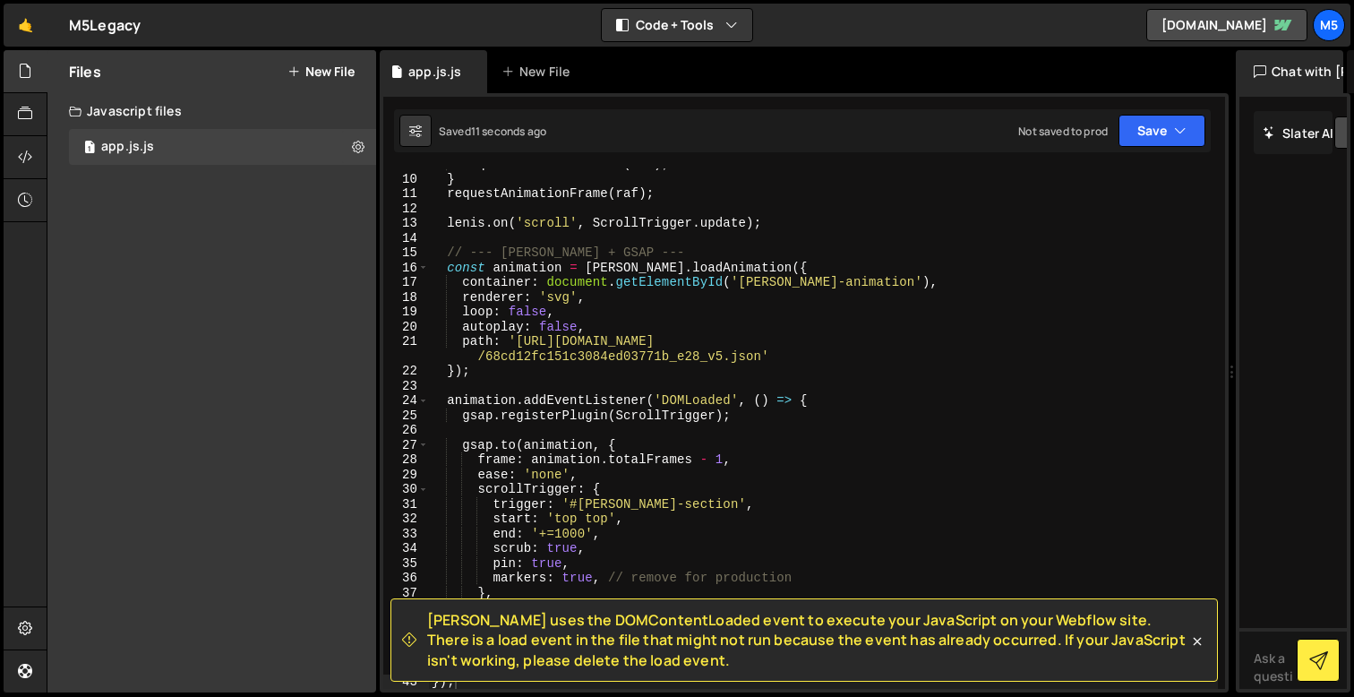
drag, startPoint x: 647, startPoint y: 663, endPoint x: 426, endPoint y: 613, distance: 225.9
click at [426, 613] on div "Slater uses the DOMContentLoaded event to execute your JavaScript on your Webfl…" at bounding box center [795, 640] width 786 height 60
copy span "Slater uses the DOMContentLoaded event to execute your JavaScript on your Webfl…"
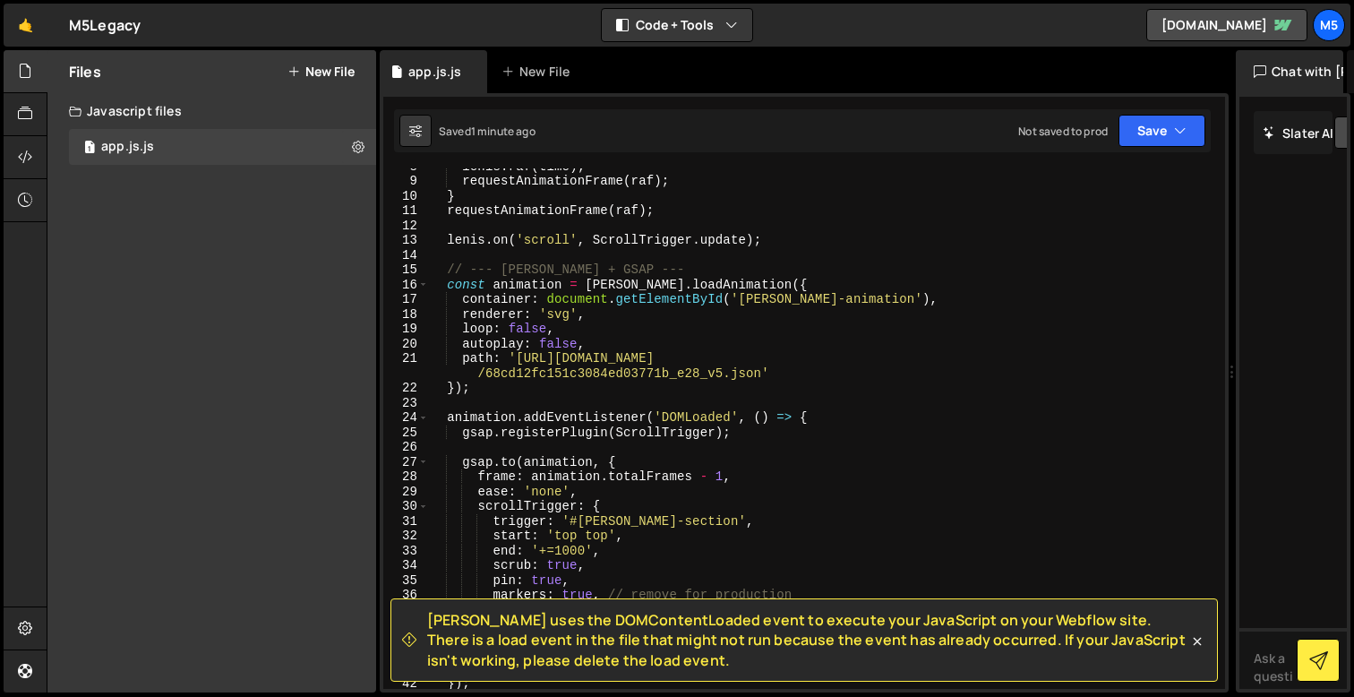
scroll to position [0, 0]
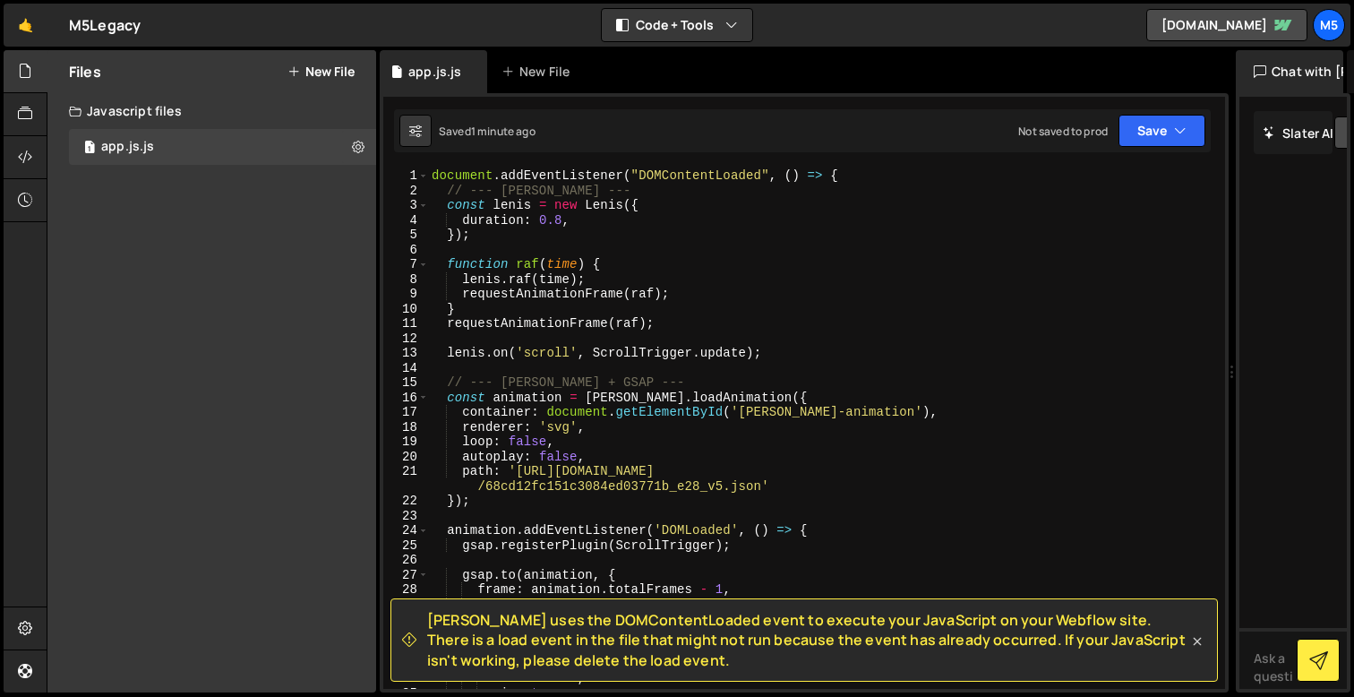
click at [1200, 648] on icon at bounding box center [1197, 641] width 18 height 18
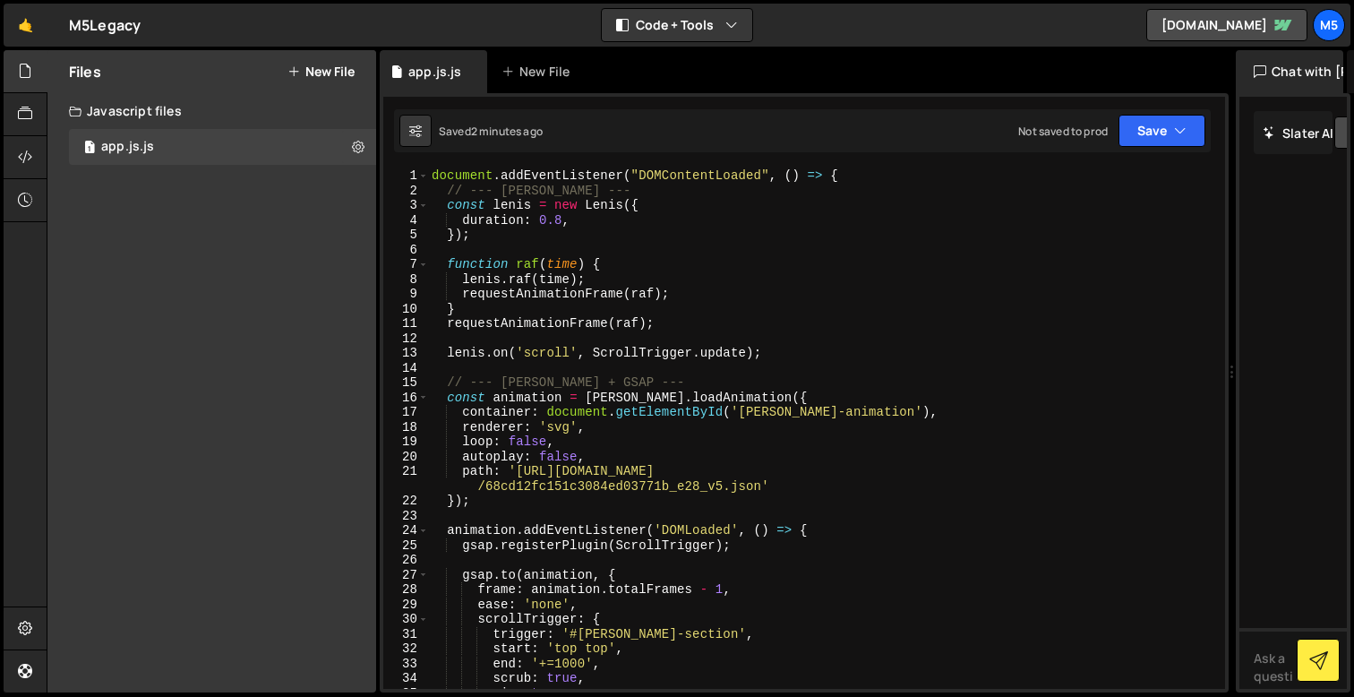
click at [729, 318] on div "document . addEventListener ( "DOMContentLoaded" , ( ) => { // --- LENIS --- co…" at bounding box center [823, 443] width 790 height 550
type textarea "});"
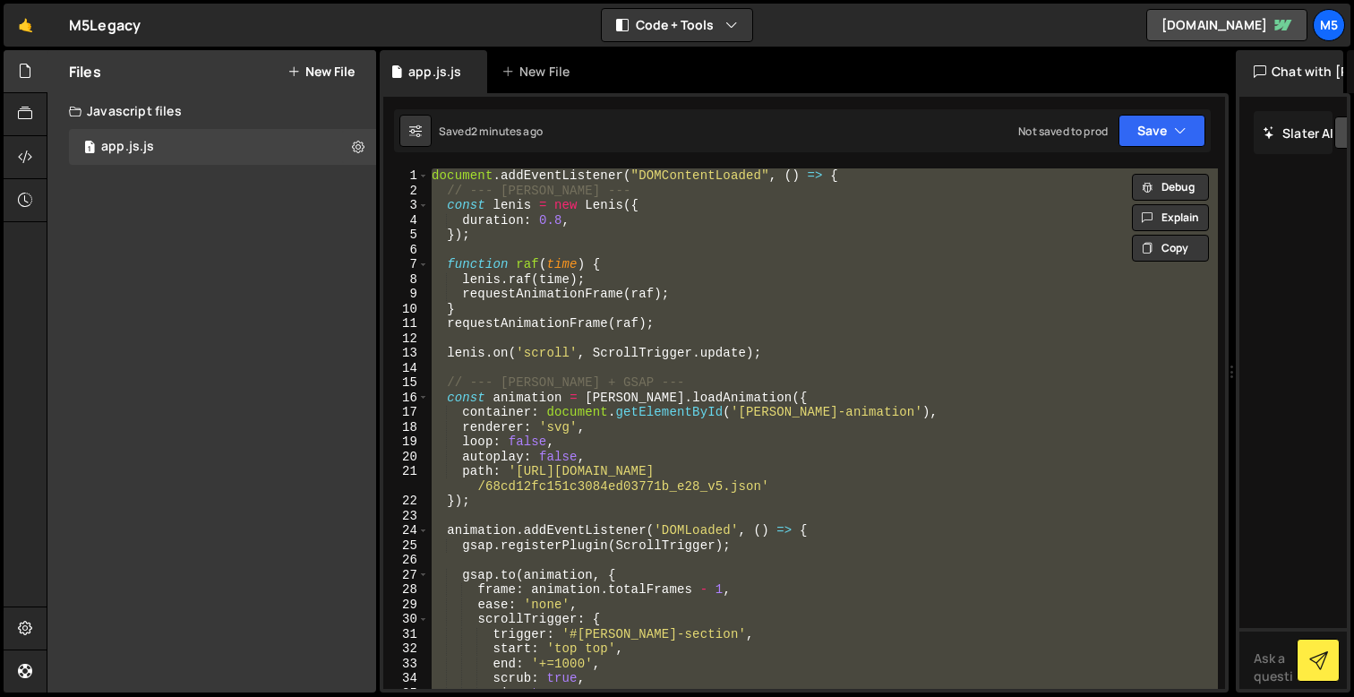
paste textarea
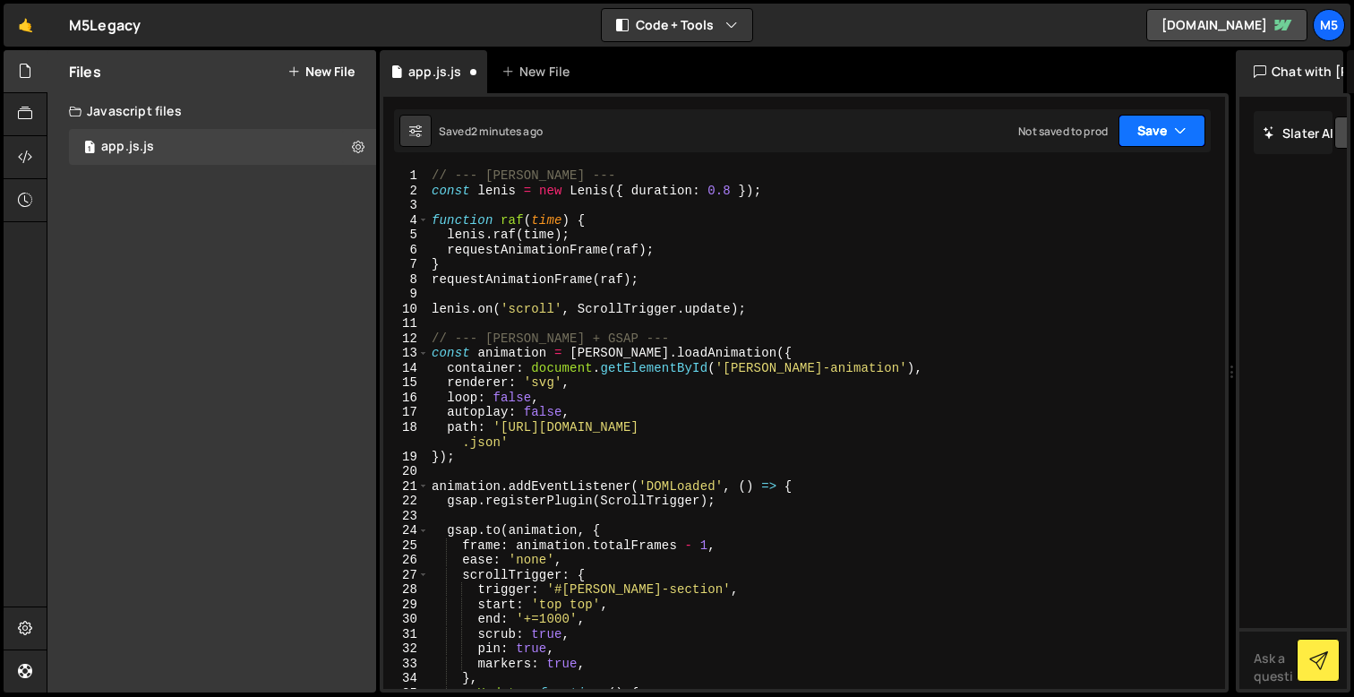
click at [1132, 133] on button "Save" at bounding box center [1161, 131] width 87 height 32
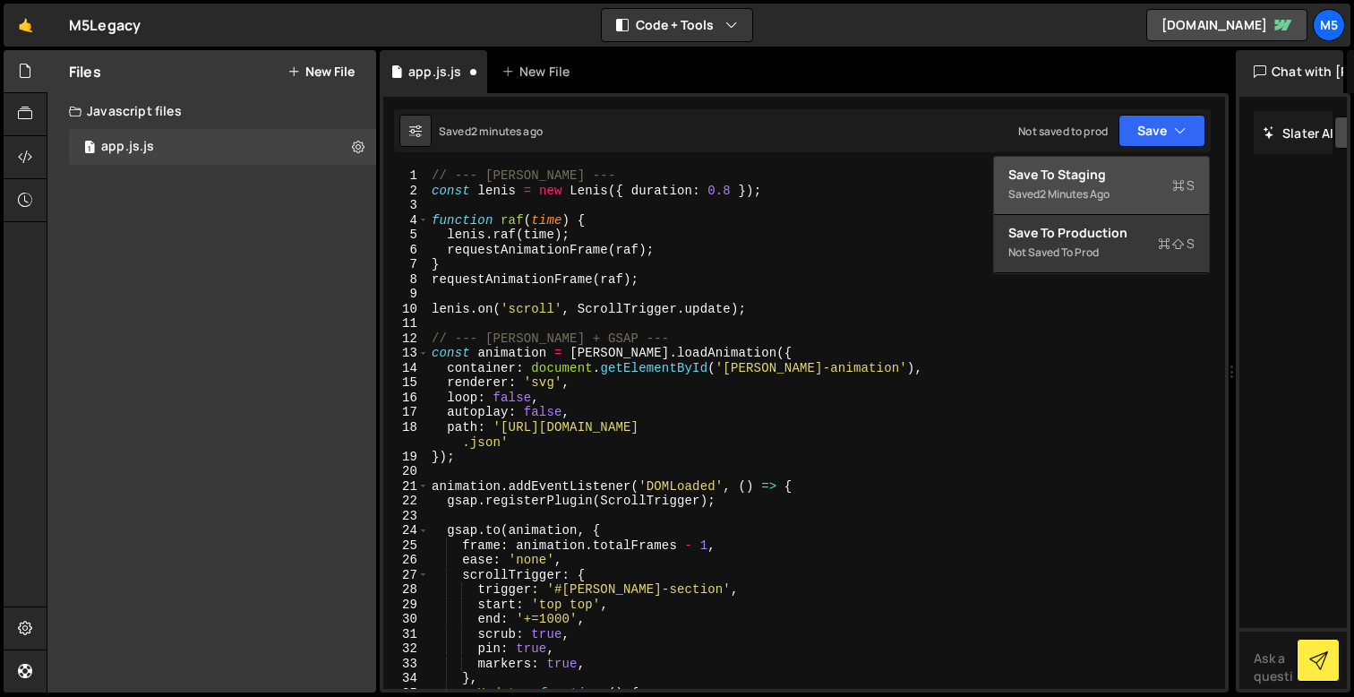
click at [1087, 199] on div "2 minutes ago" at bounding box center [1075, 193] width 70 height 15
